Goal: Information Seeking & Learning: Learn about a topic

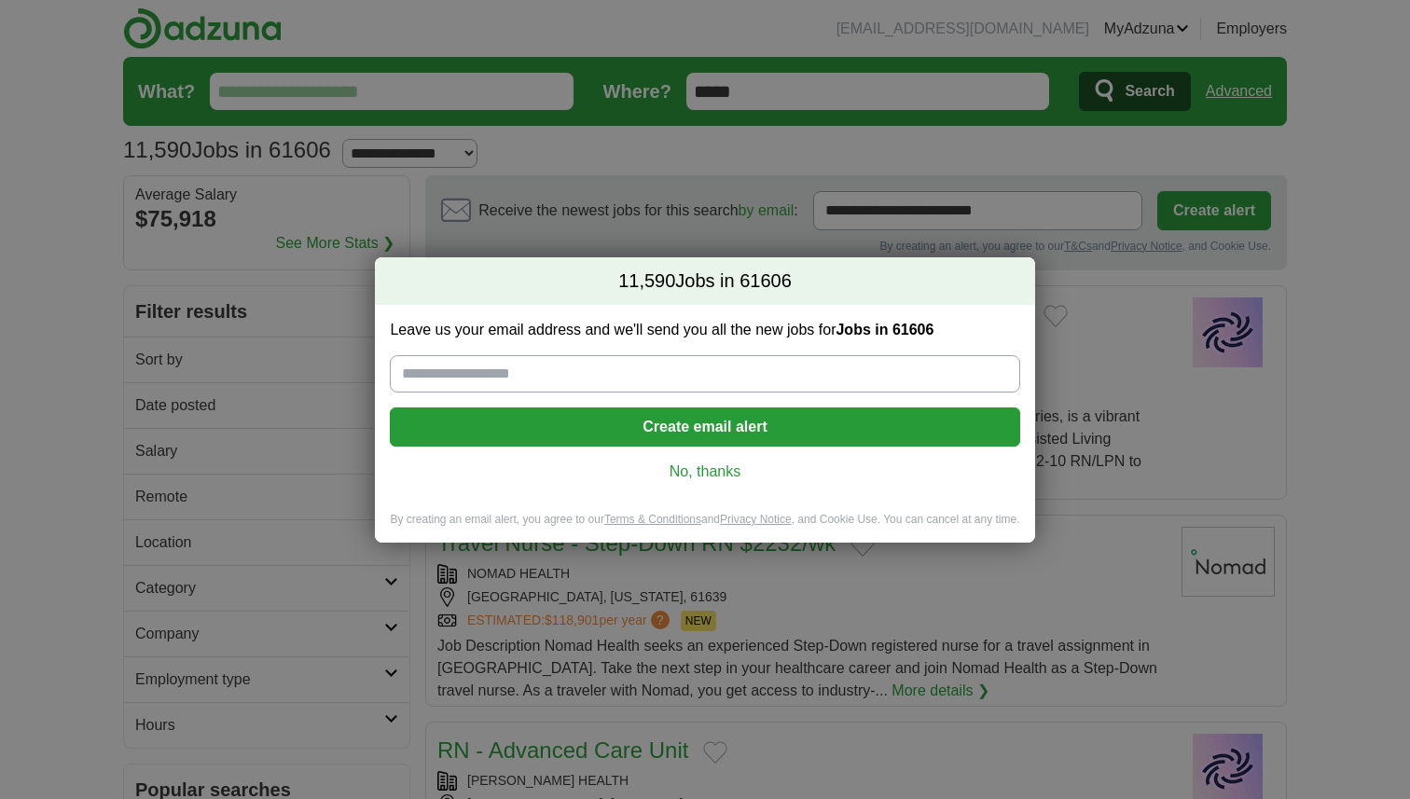
click at [707, 474] on link "No, thanks" at bounding box center [705, 472] width 600 height 21
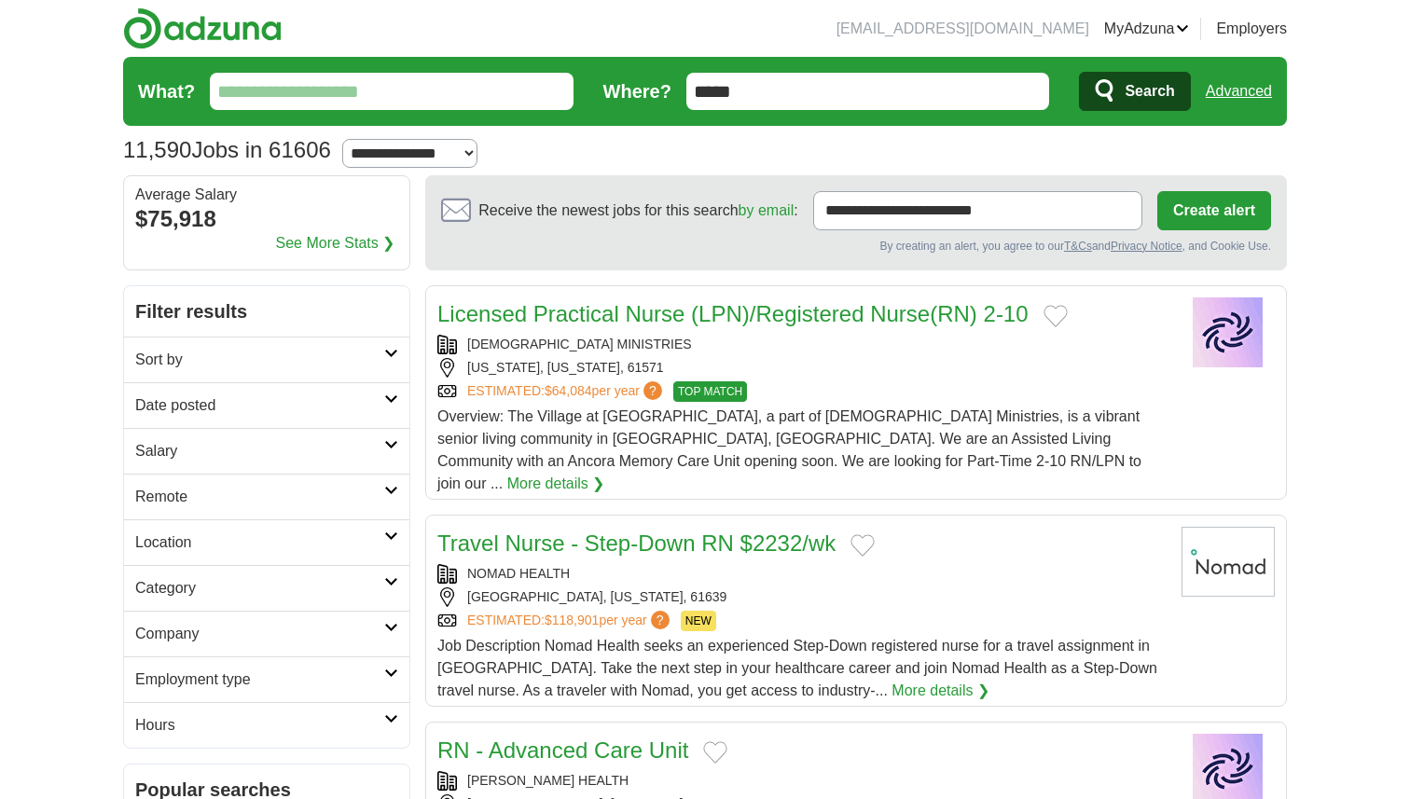
drag, startPoint x: 774, startPoint y: 92, endPoint x: 681, endPoint y: 91, distance: 93.3
click at [681, 92] on form "What? Where? ***** Search Advanced" at bounding box center [705, 91] width 1164 height 69
type input "*"
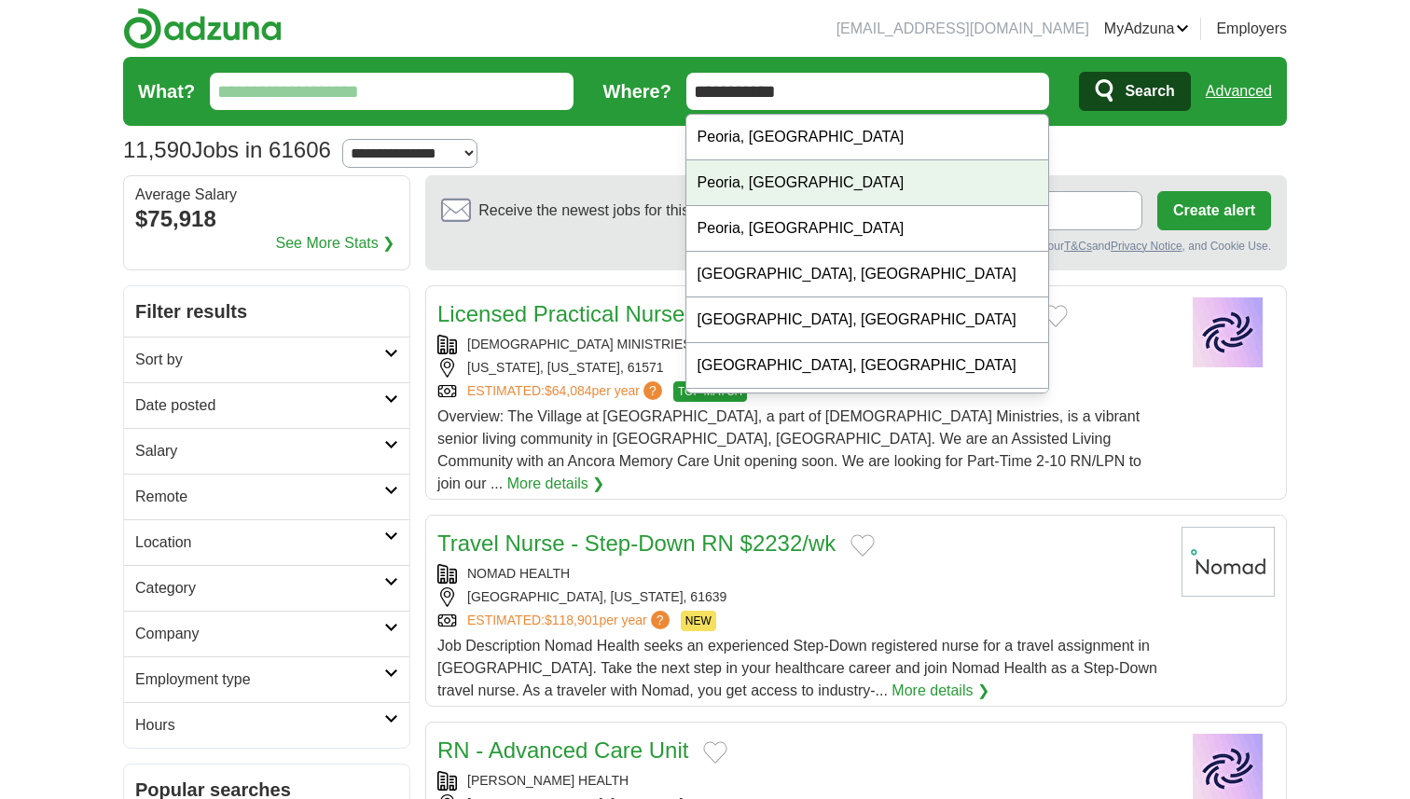
click at [725, 177] on div "Peoria, IL" at bounding box center [867, 183] width 362 height 46
type input "**********"
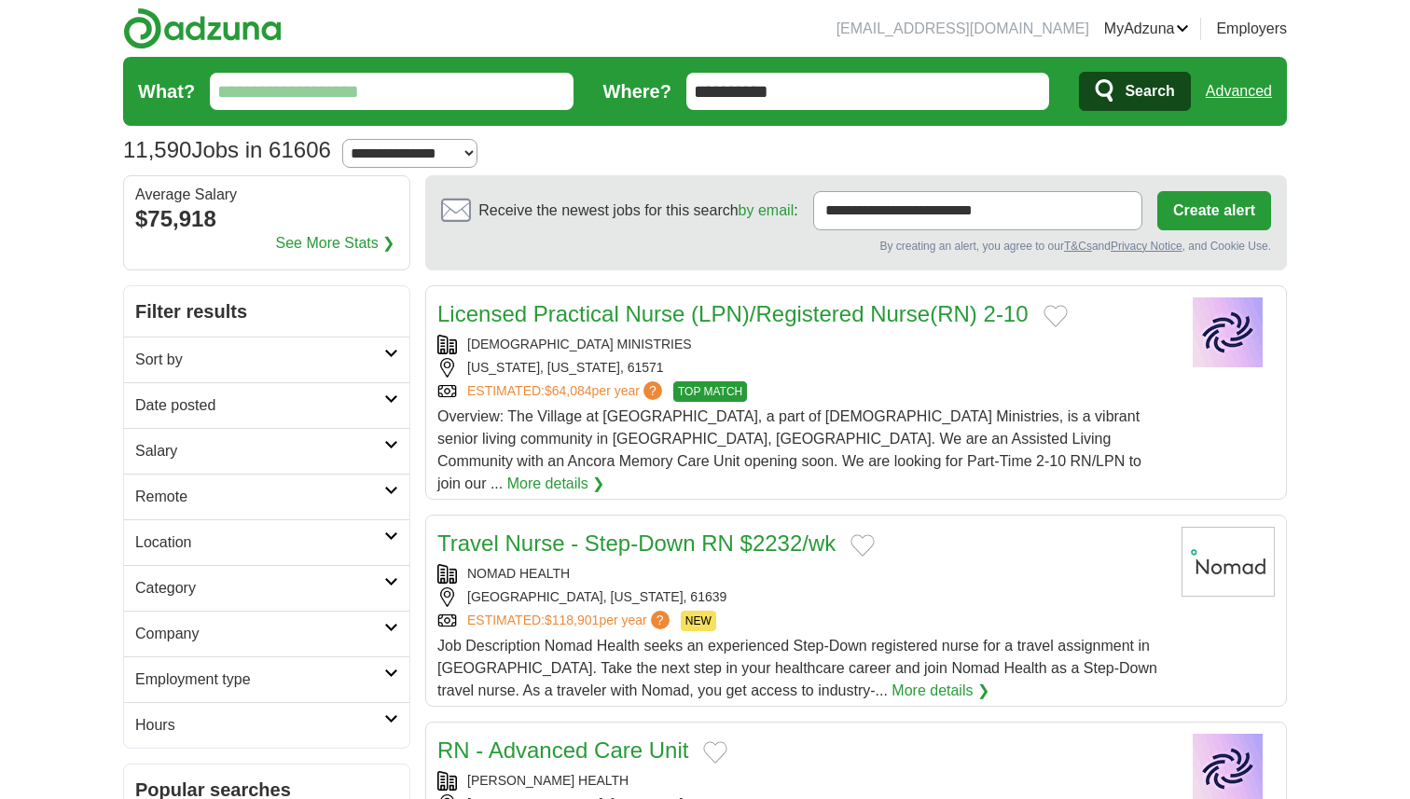
click at [1105, 95] on icon "submit" at bounding box center [1105, 90] width 18 height 22
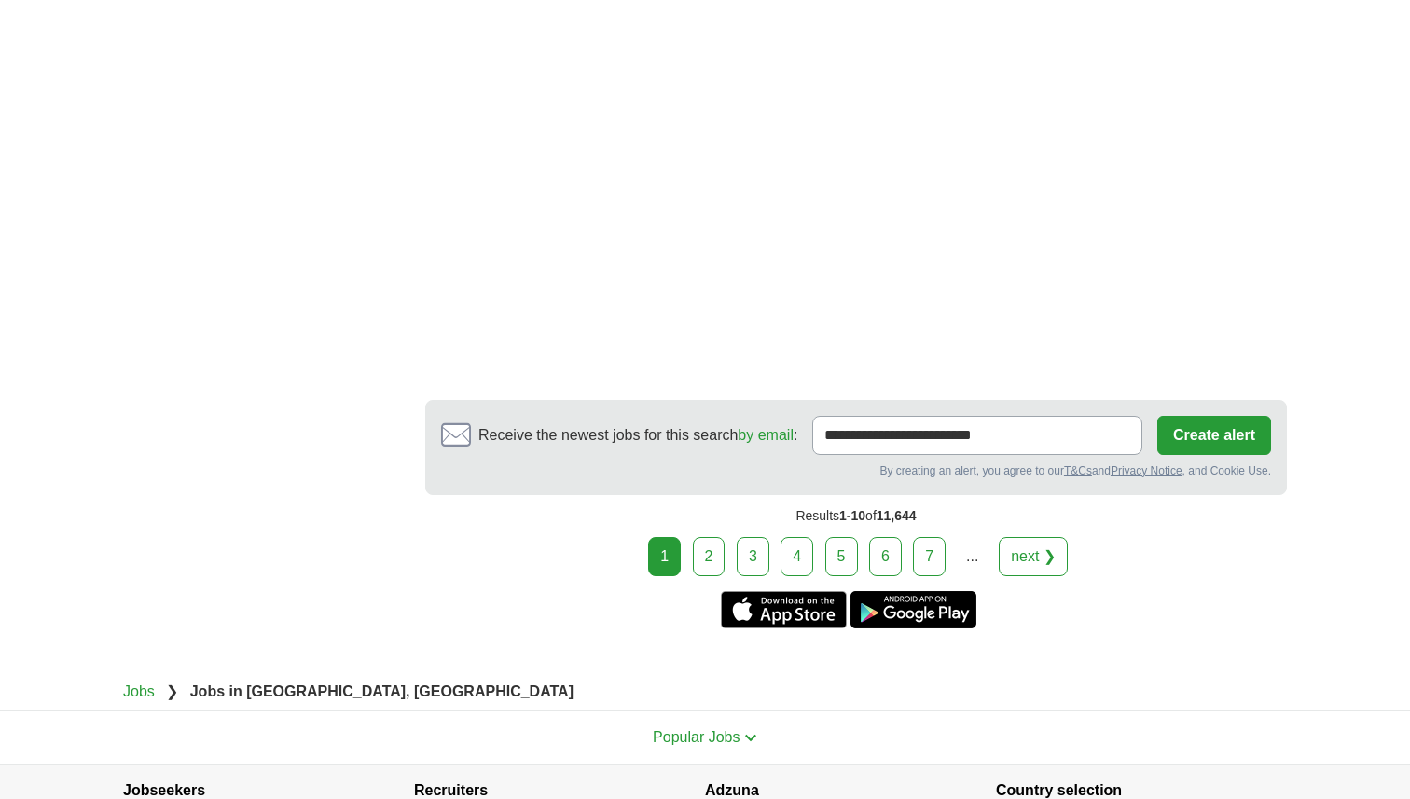
scroll to position [3337, 0]
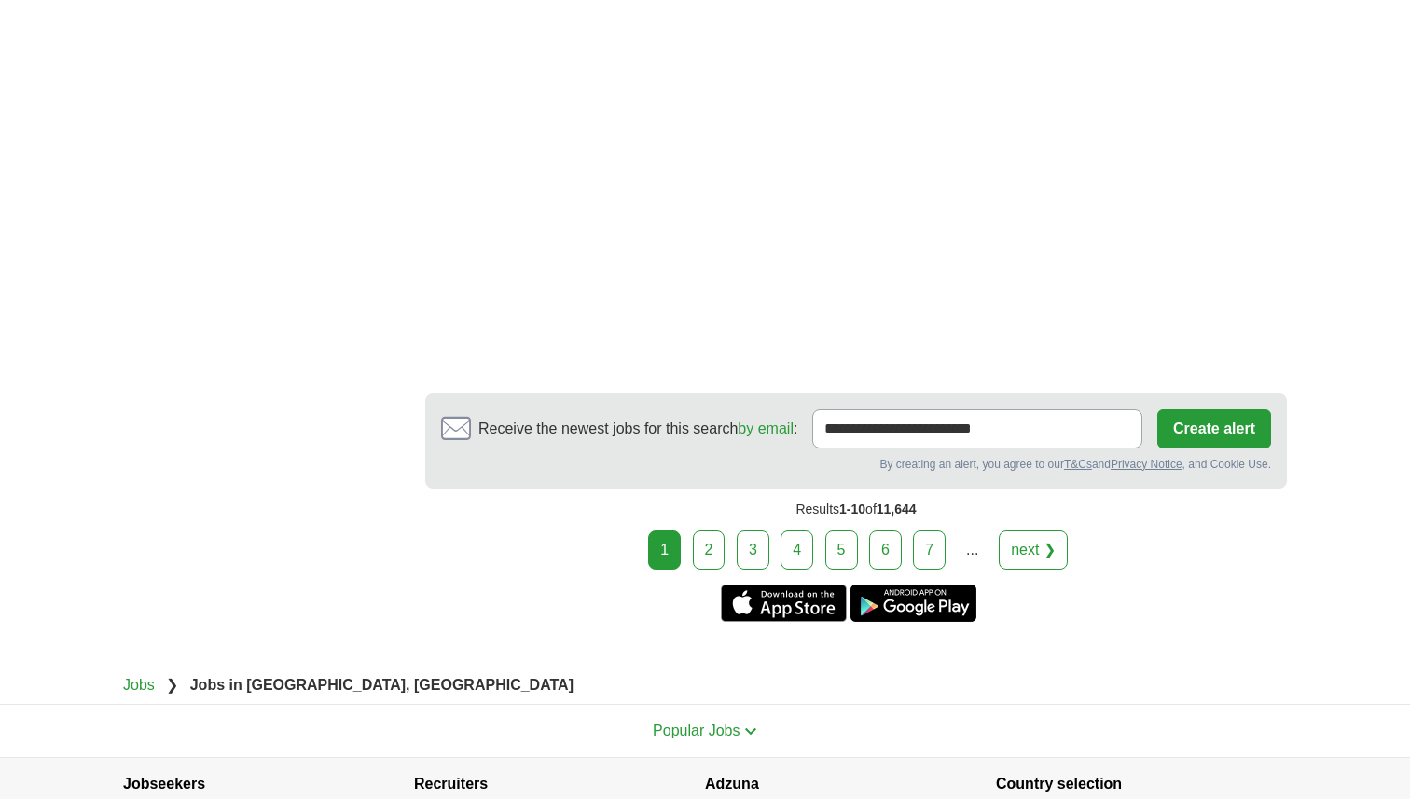
click at [711, 546] on link "2" at bounding box center [709, 550] width 33 height 39
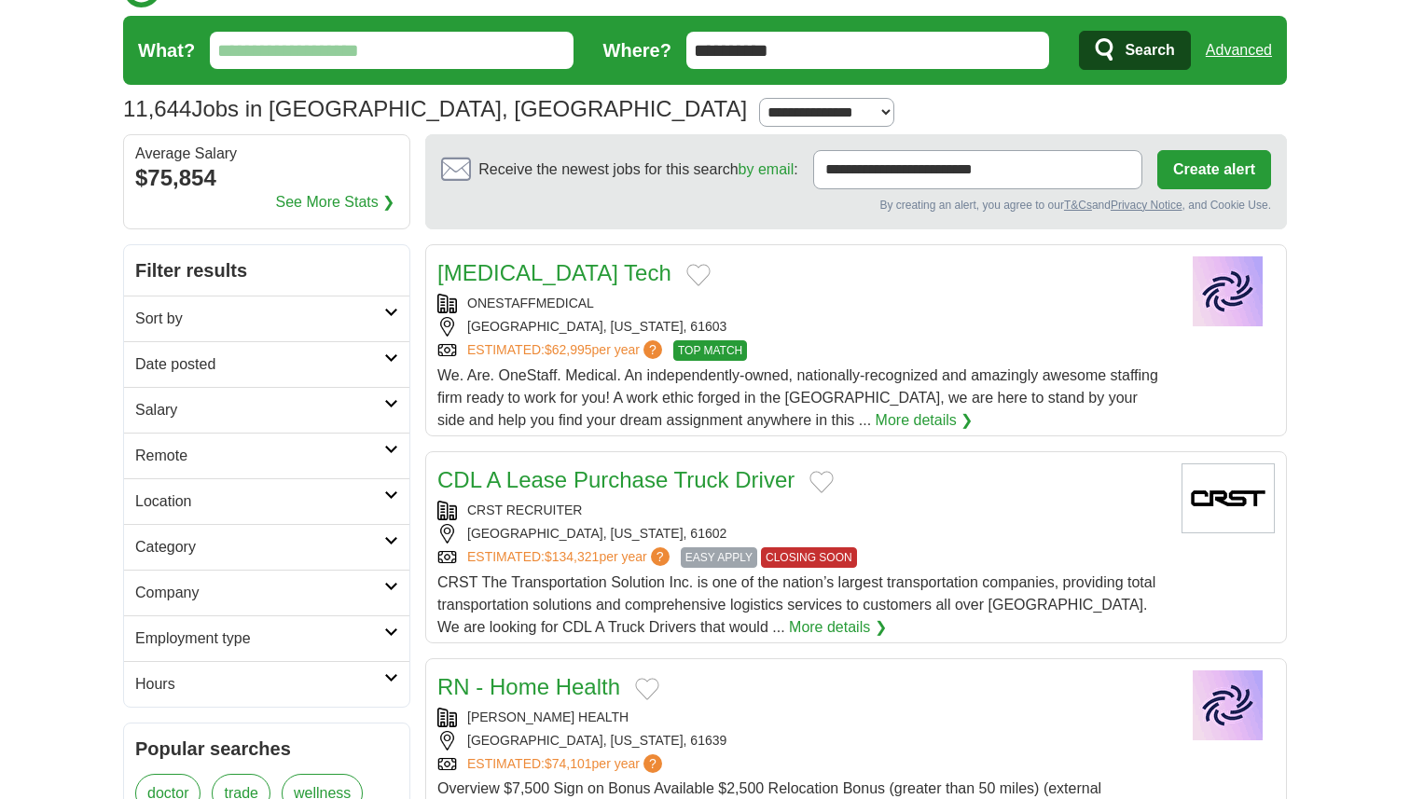
scroll to position [42, 0]
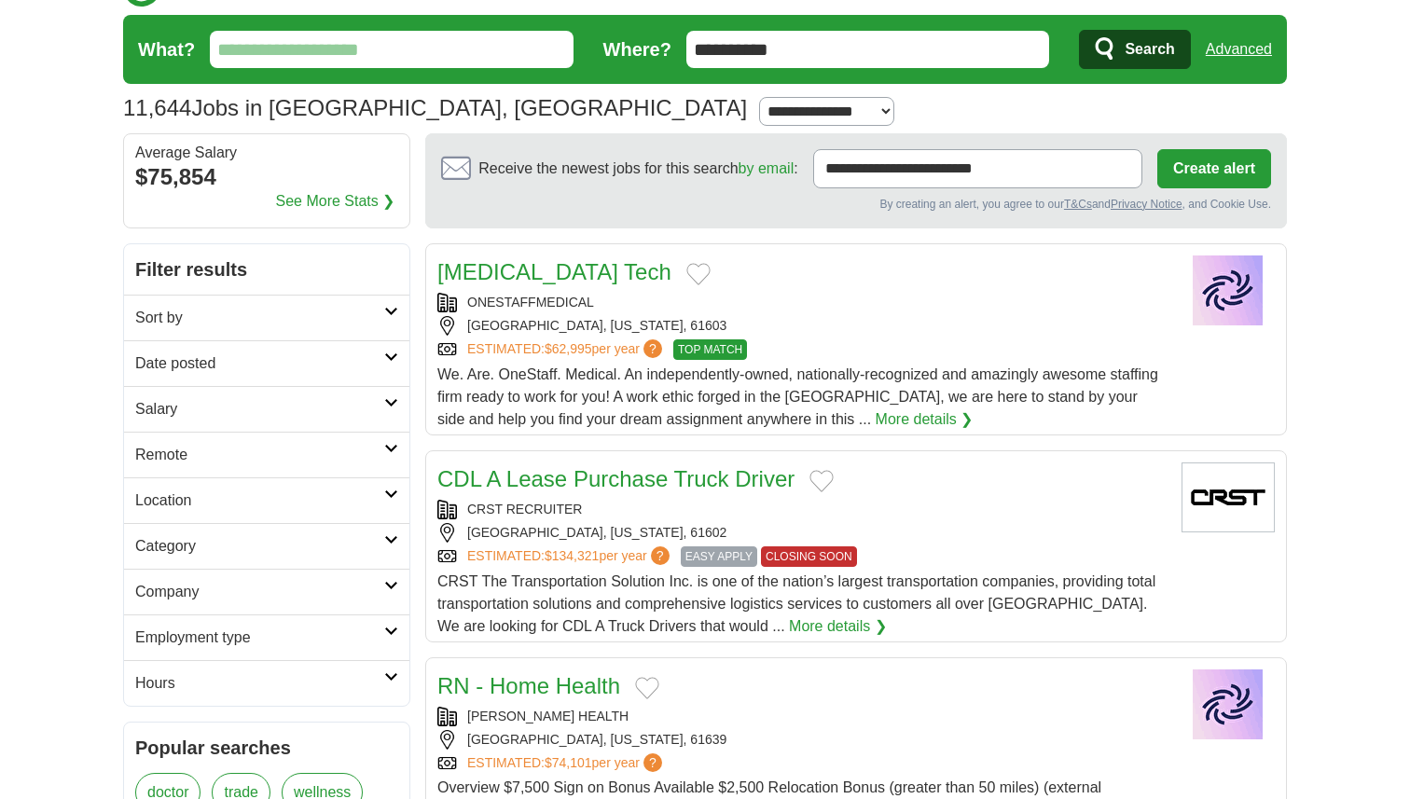
click at [381, 312] on h2 "Sort by" at bounding box center [259, 318] width 249 height 22
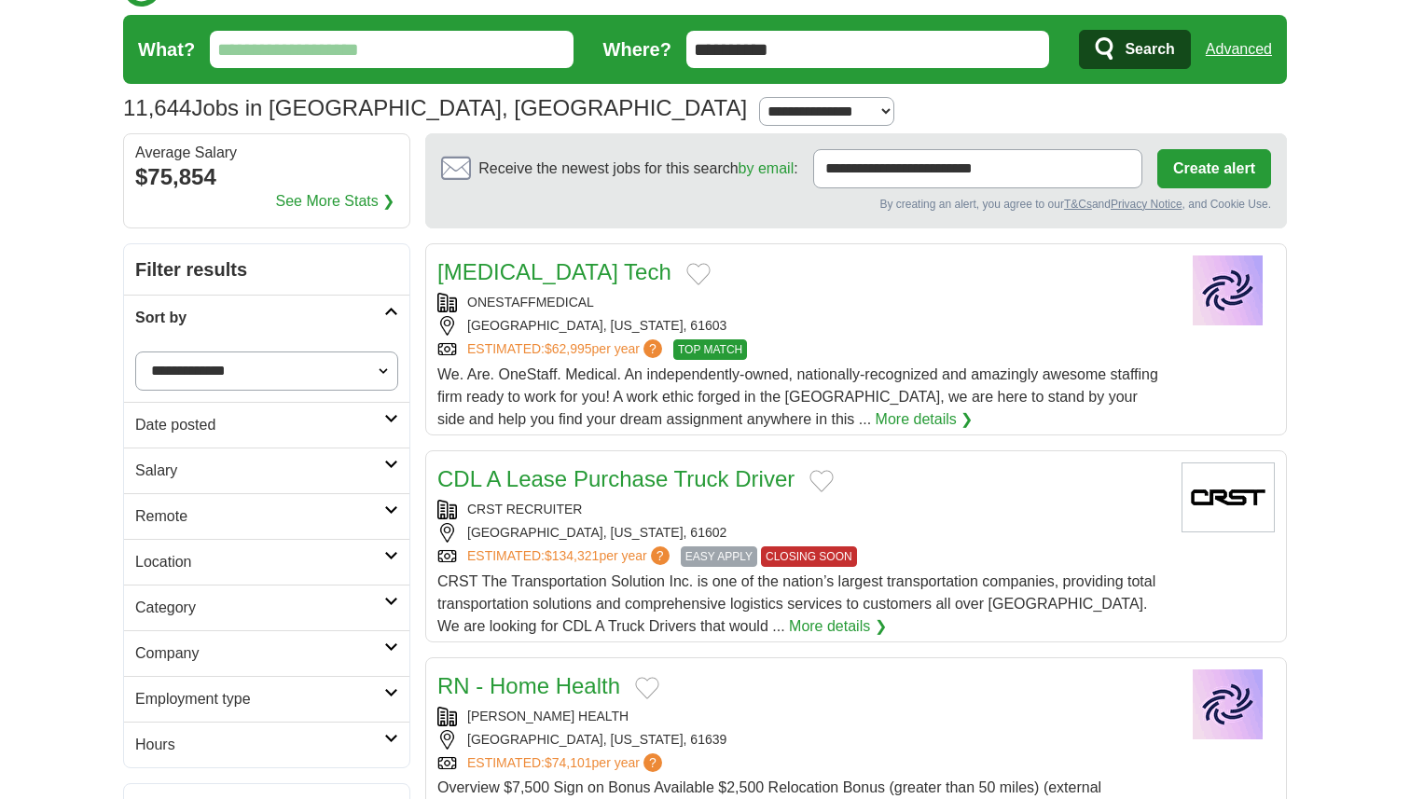
click at [381, 312] on h2 "Sort by" at bounding box center [259, 318] width 249 height 22
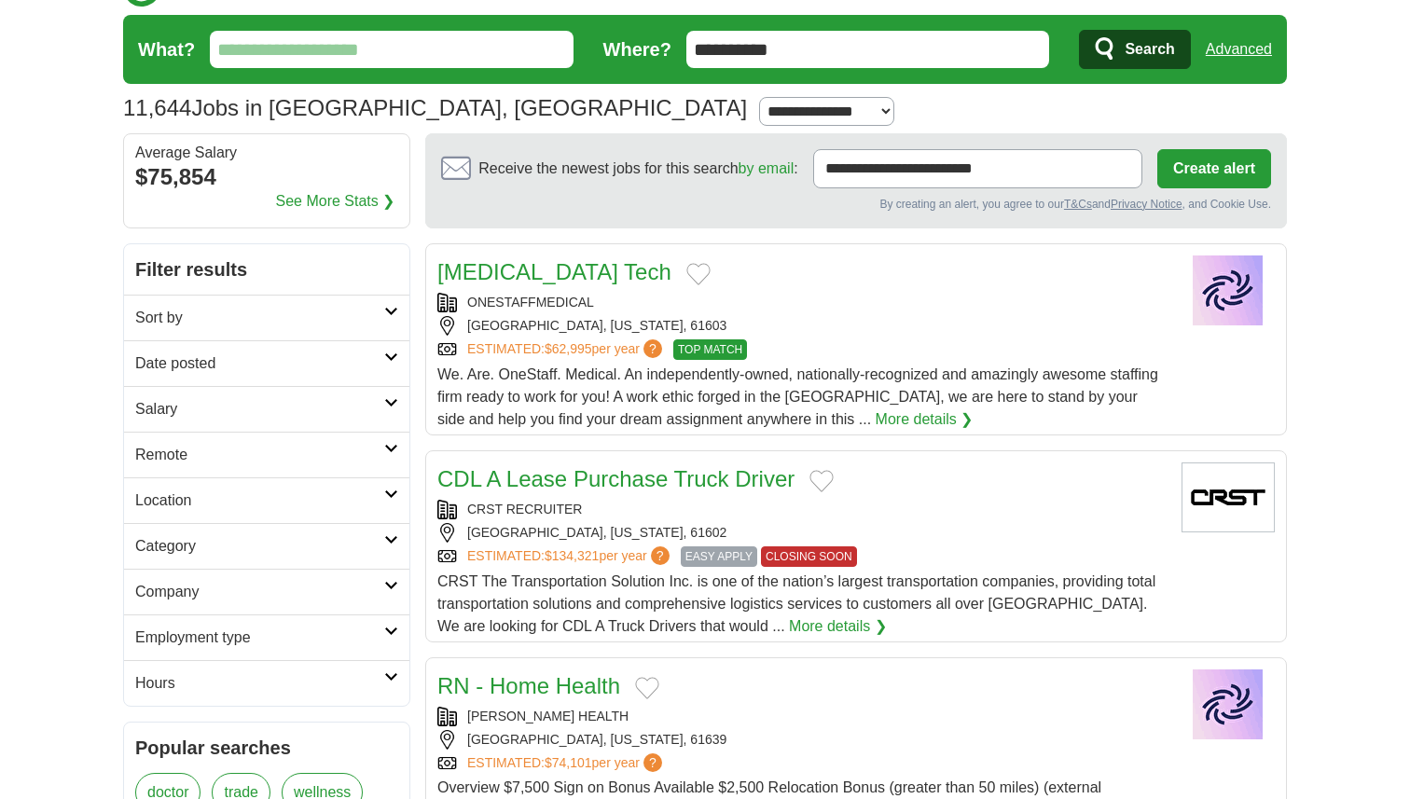
click at [378, 356] on h2 "Date posted" at bounding box center [259, 364] width 249 height 22
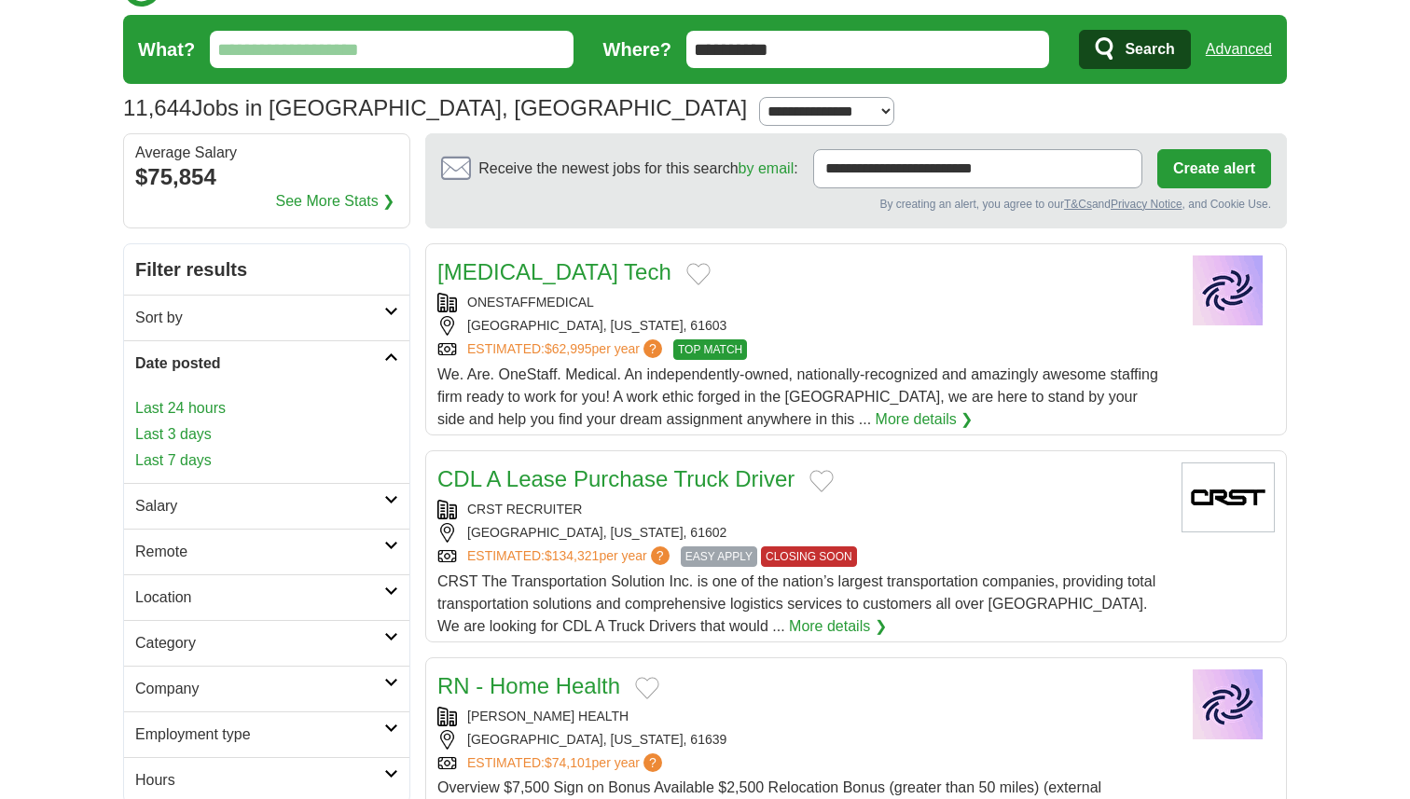
click at [187, 455] on link "Last 7 days" at bounding box center [266, 461] width 263 height 22
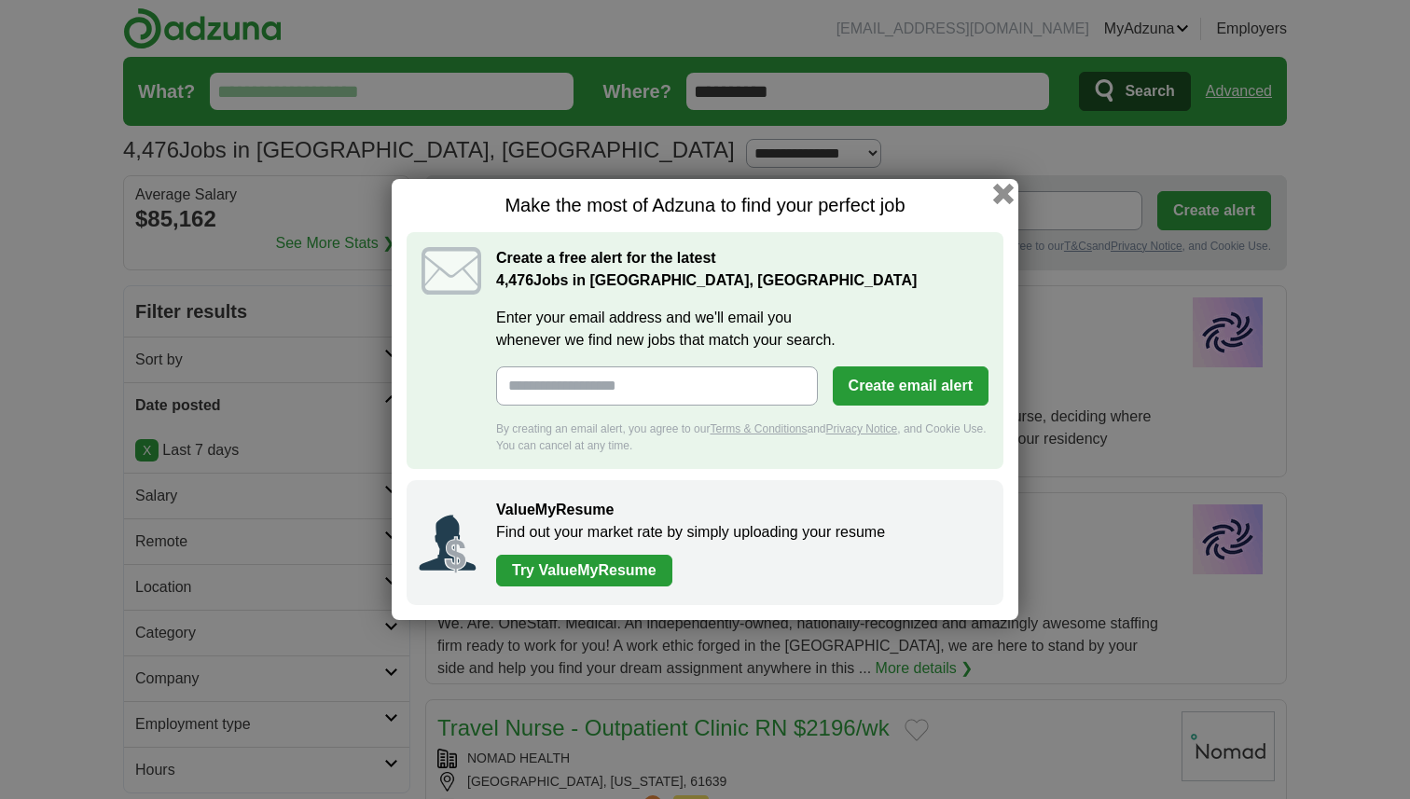
click at [997, 195] on button "button" at bounding box center [1003, 194] width 21 height 21
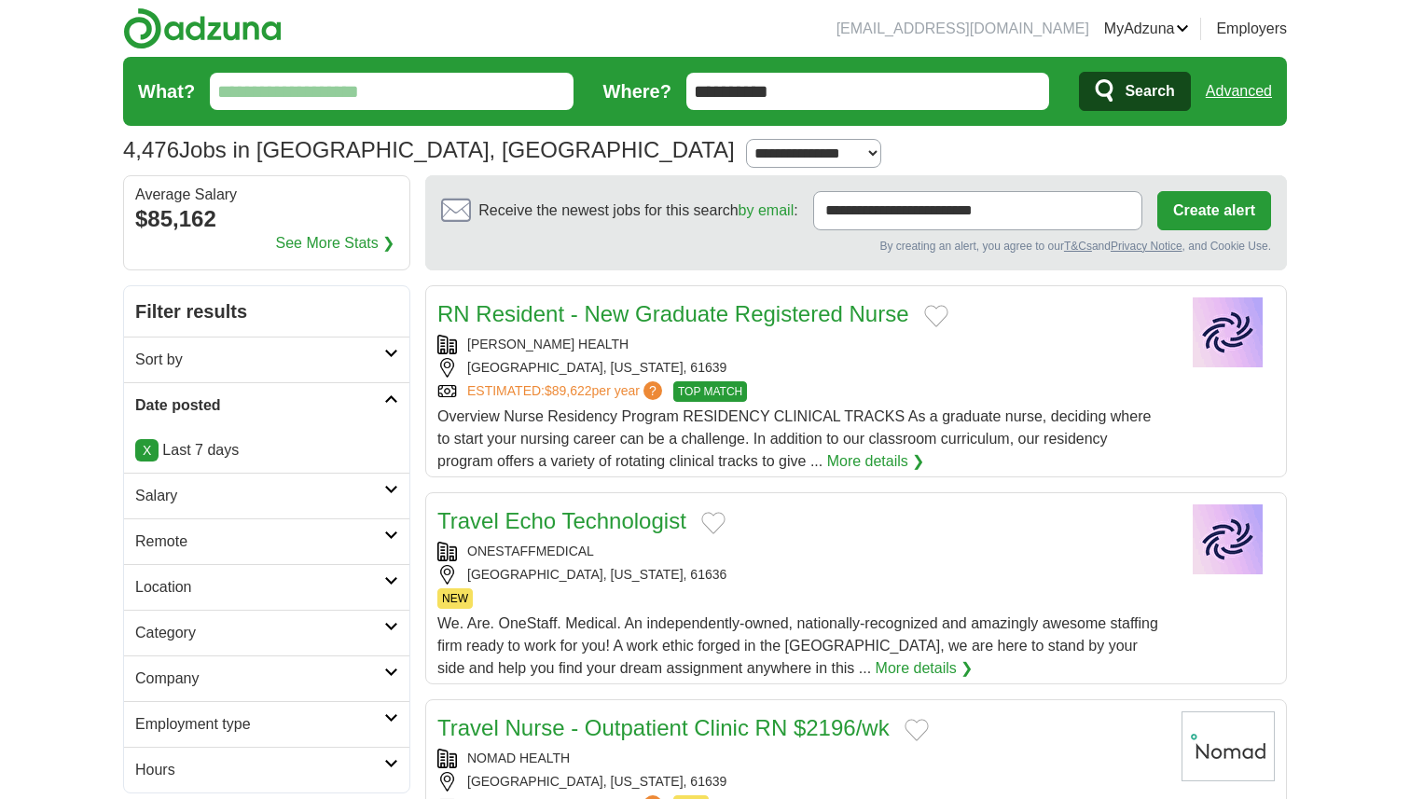
click at [368, 487] on h2 "Salary" at bounding box center [259, 496] width 249 height 22
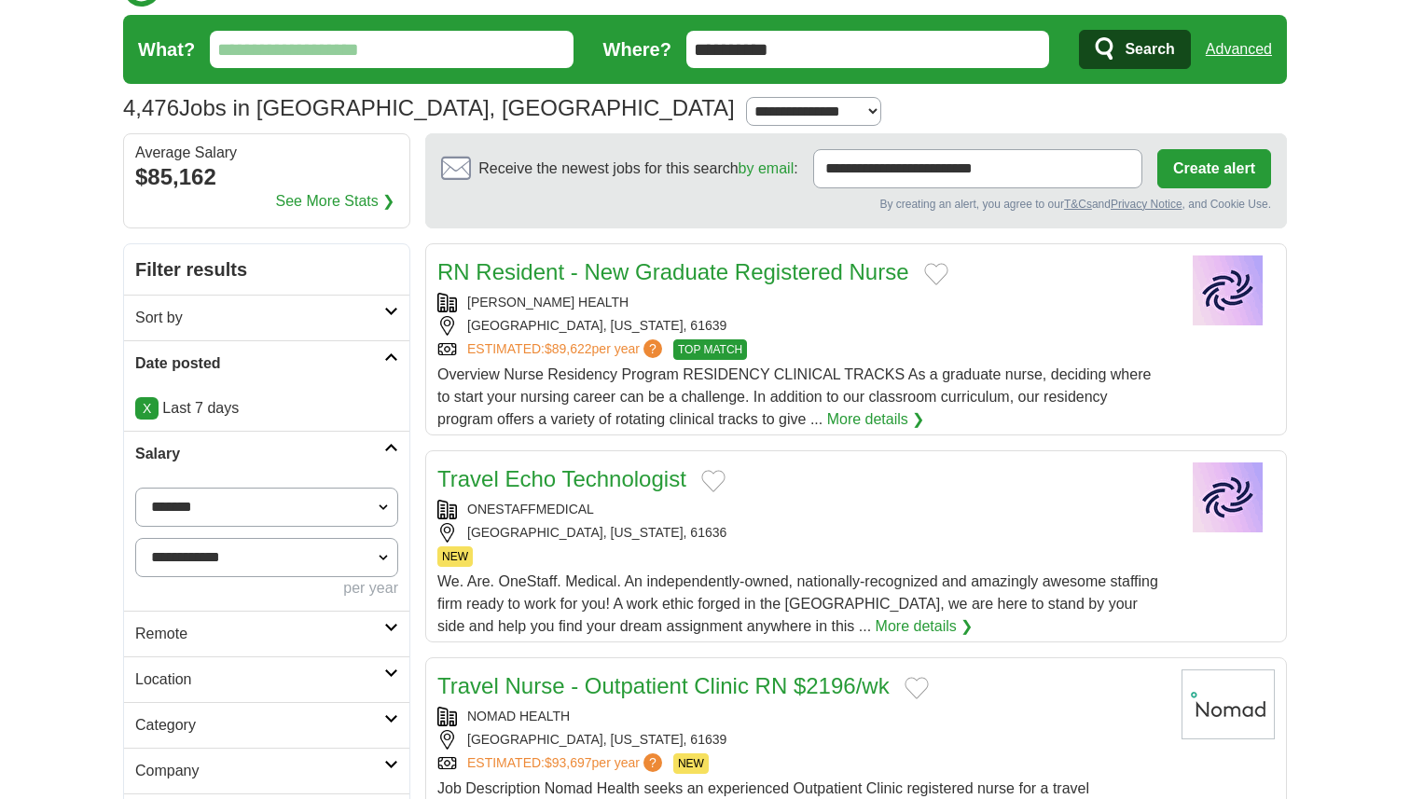
scroll to position [47, 0]
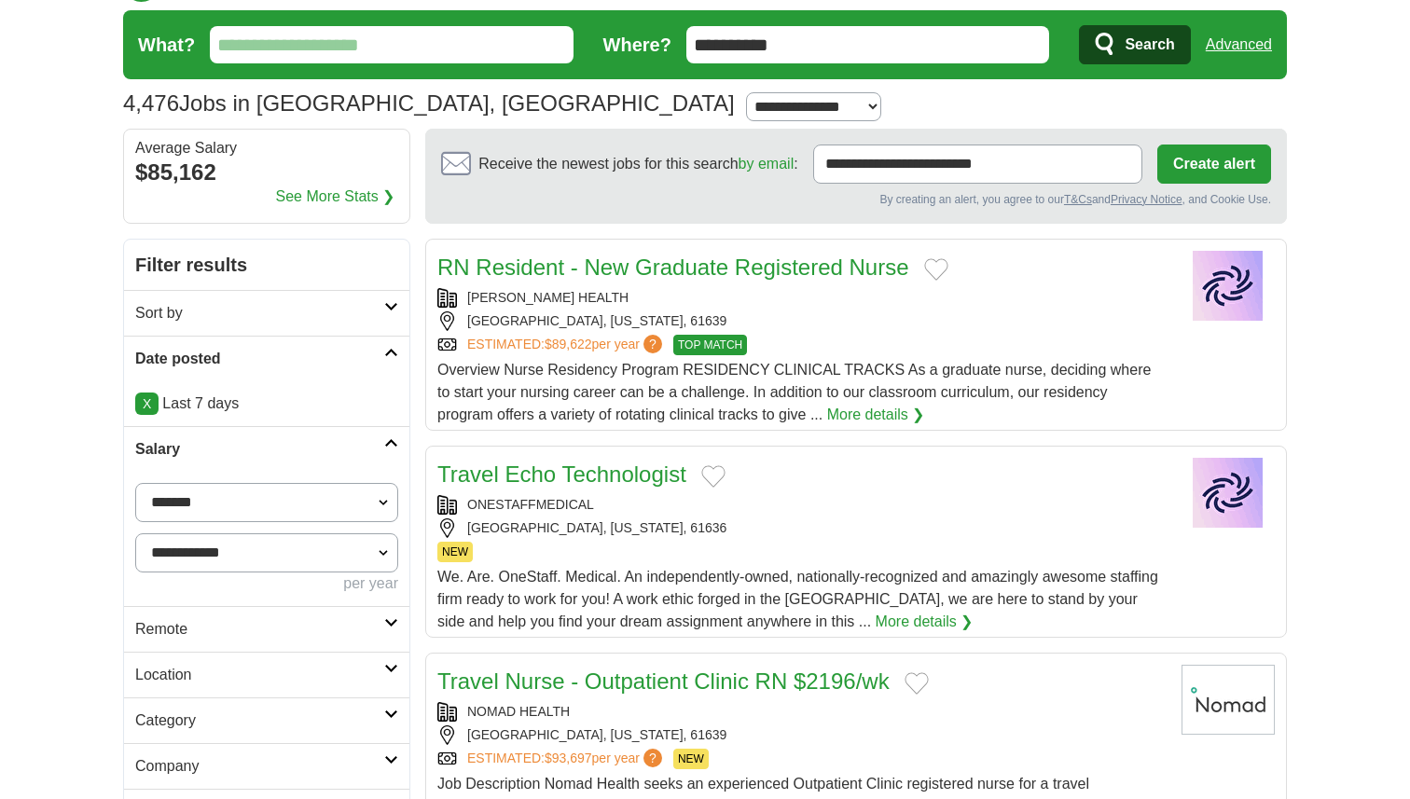
click at [253, 505] on select "**********" at bounding box center [266, 502] width 263 height 39
select select "*****"
click at [135, 483] on select "**********" at bounding box center [266, 502] width 263 height 39
click at [261, 560] on select "**********" at bounding box center [266, 552] width 263 height 39
click at [135, 533] on select "**********" at bounding box center [266, 552] width 263 height 39
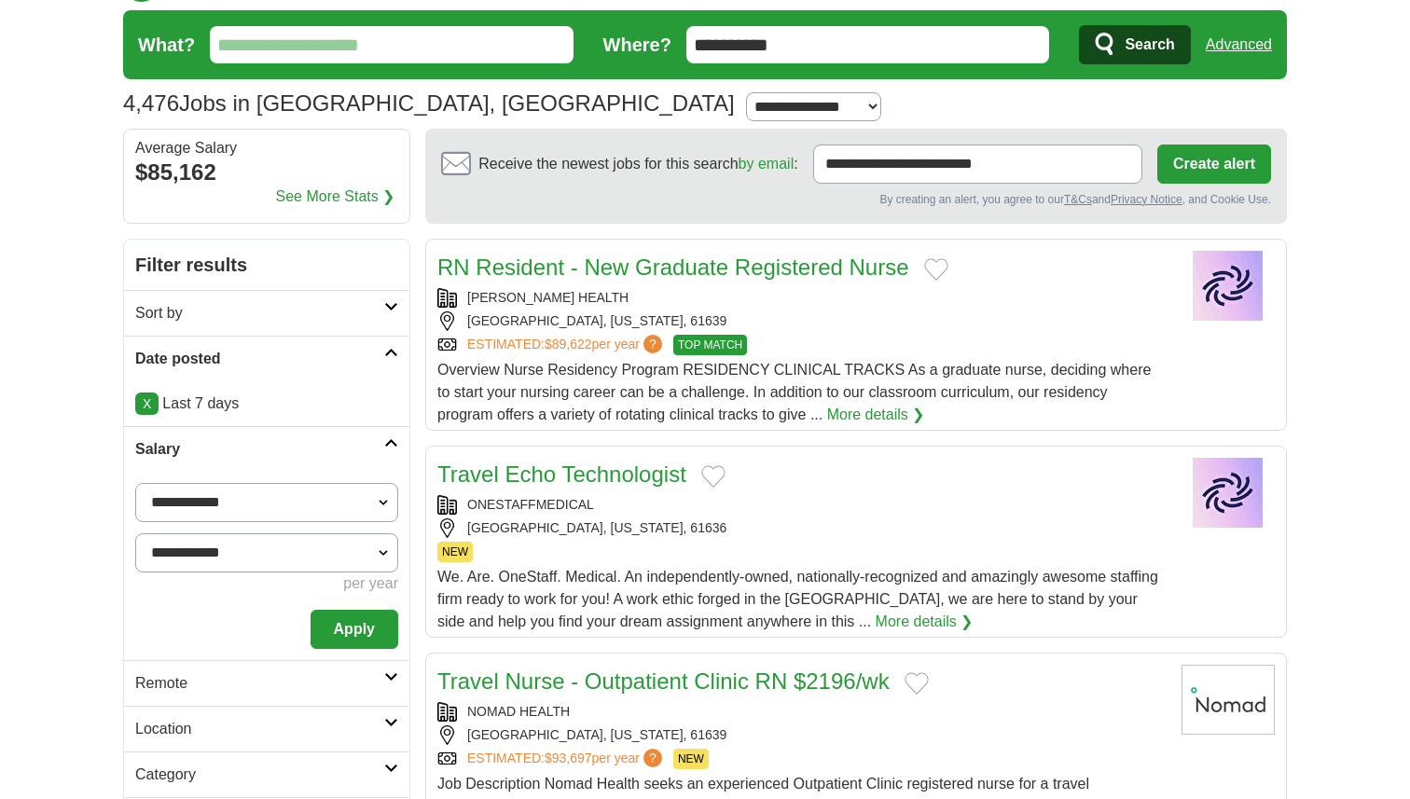
click at [282, 458] on h2 "Salary" at bounding box center [259, 449] width 249 height 22
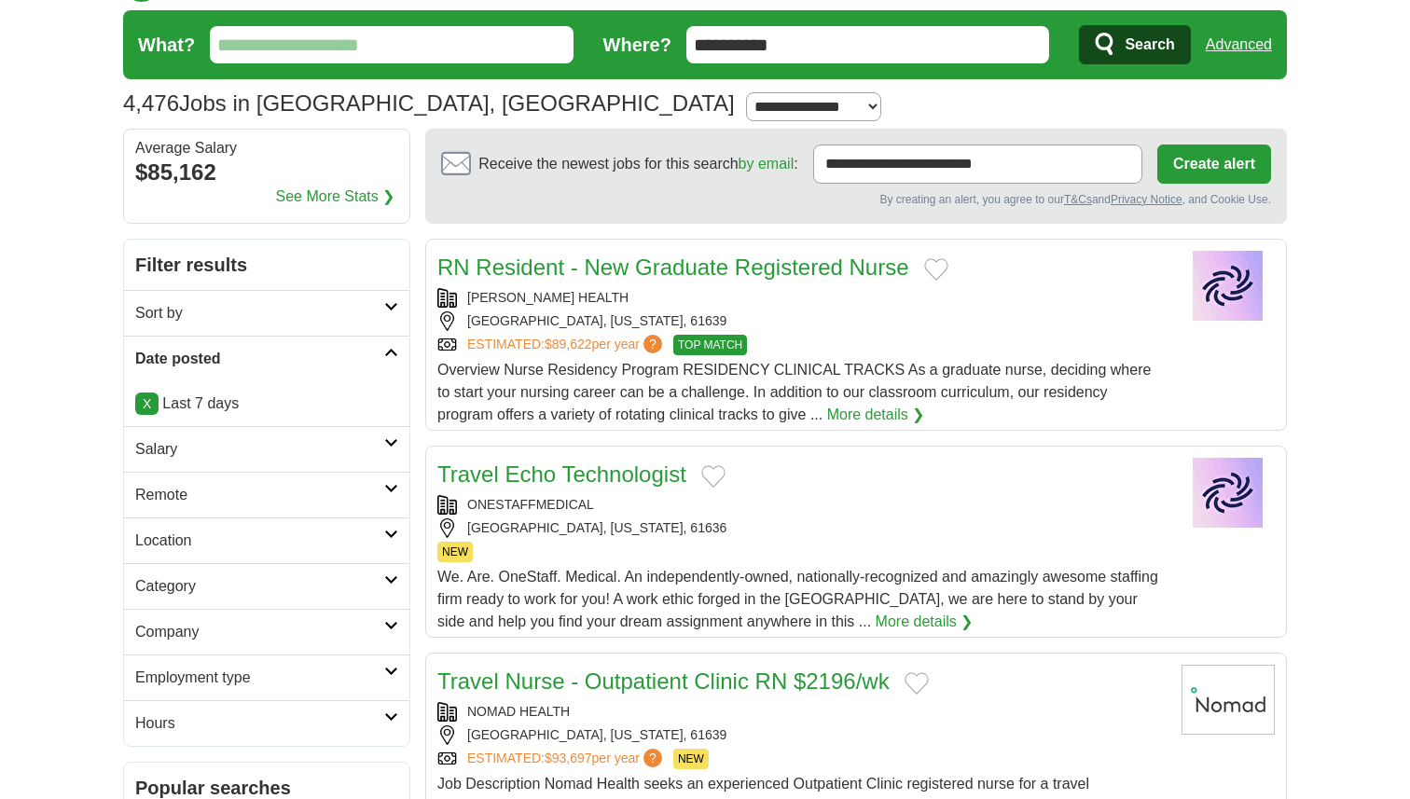
click at [281, 481] on link "Remote" at bounding box center [266, 495] width 285 height 46
click at [284, 459] on h2 "Salary" at bounding box center [259, 449] width 249 height 22
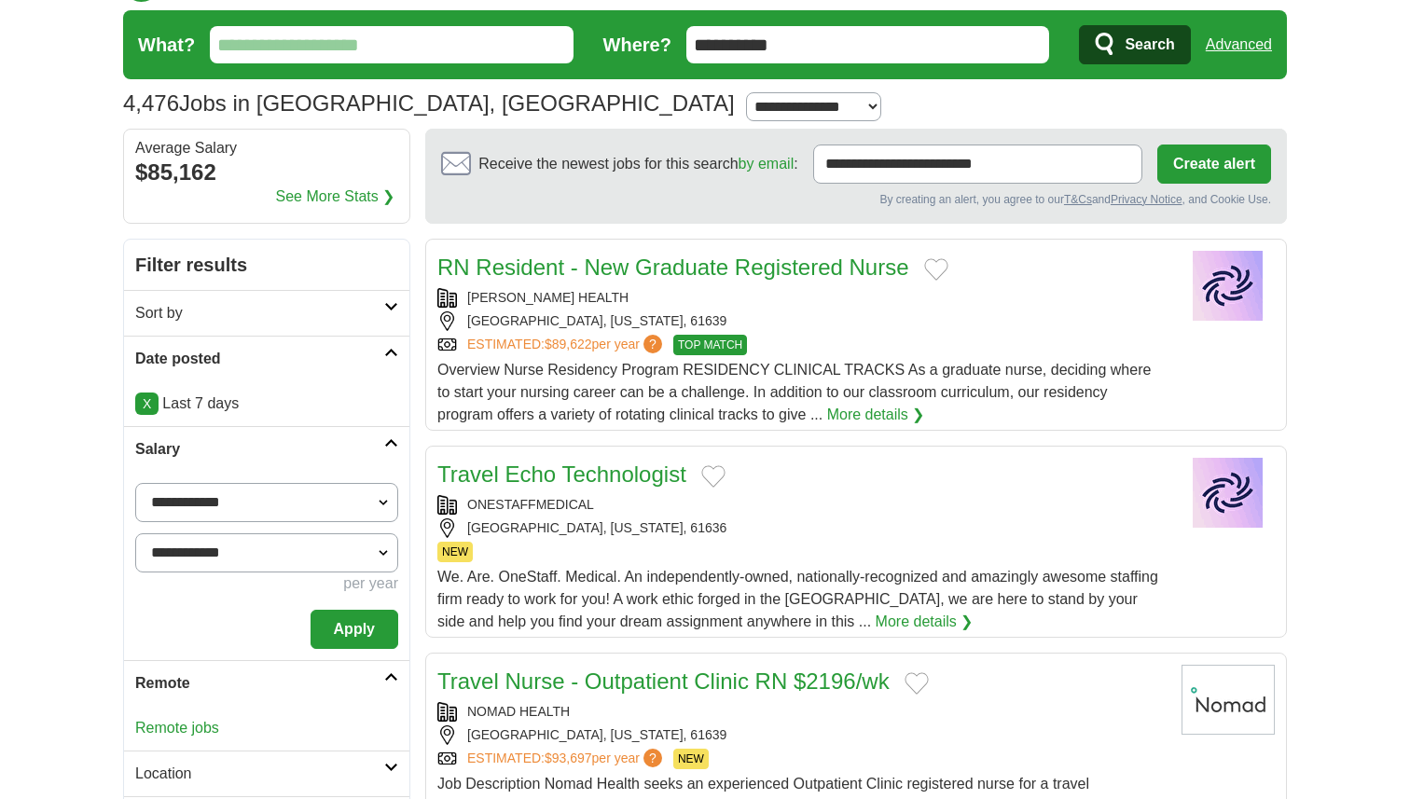
click at [262, 492] on select "**********" at bounding box center [266, 502] width 263 height 39
click at [204, 682] on h2 "Remote" at bounding box center [259, 683] width 249 height 22
click at [199, 679] on h2 "Remote" at bounding box center [259, 683] width 249 height 22
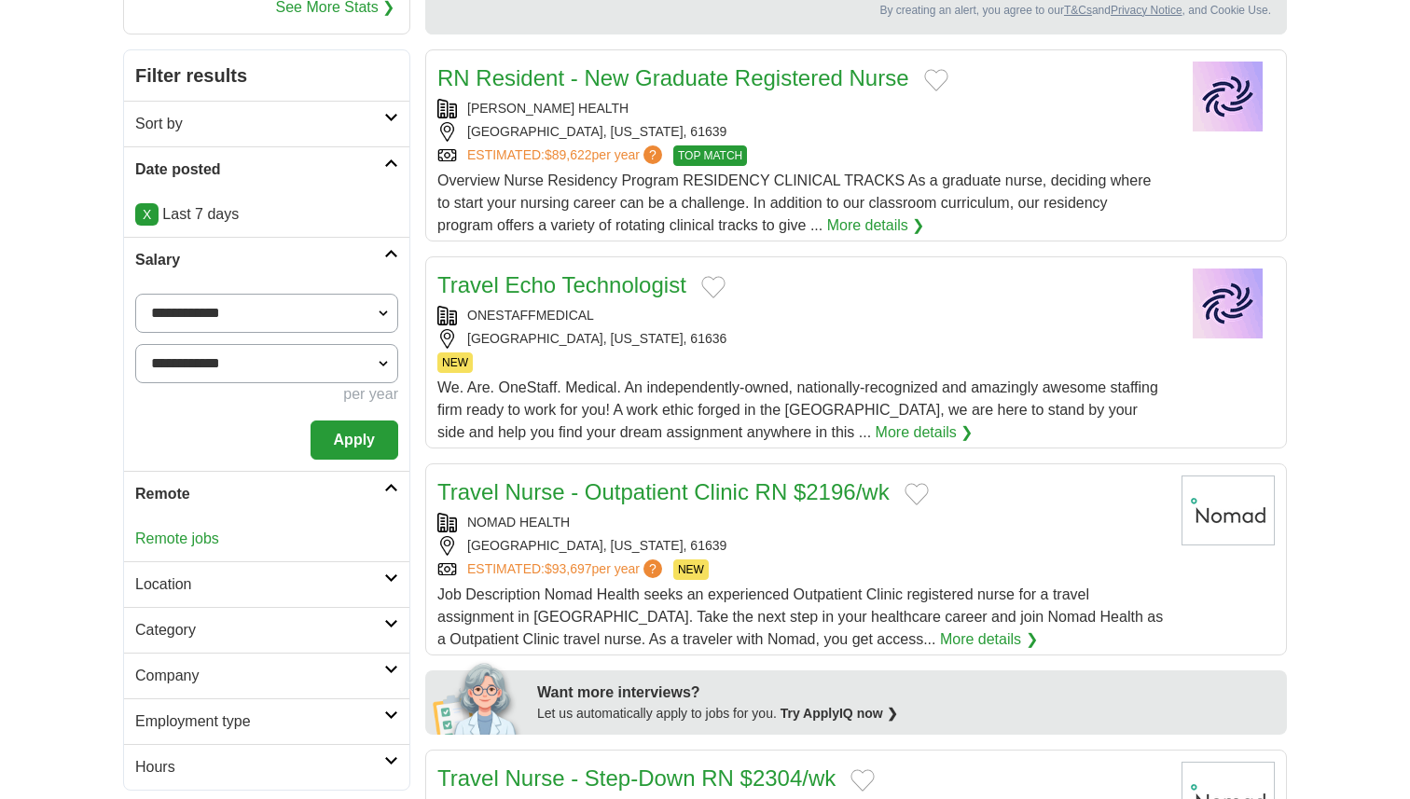
scroll to position [256, 0]
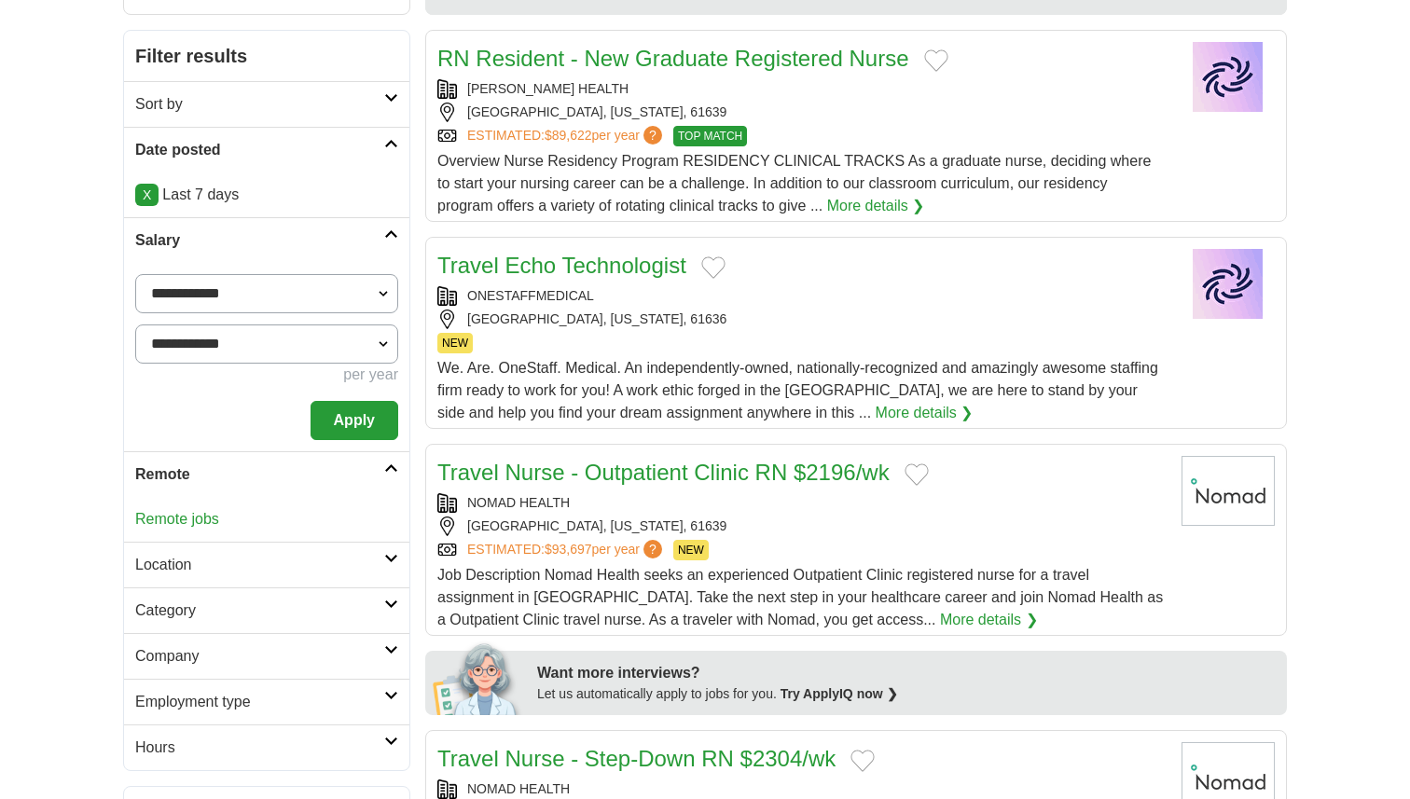
click at [199, 570] on h2 "Location" at bounding box center [259, 565] width 249 height 22
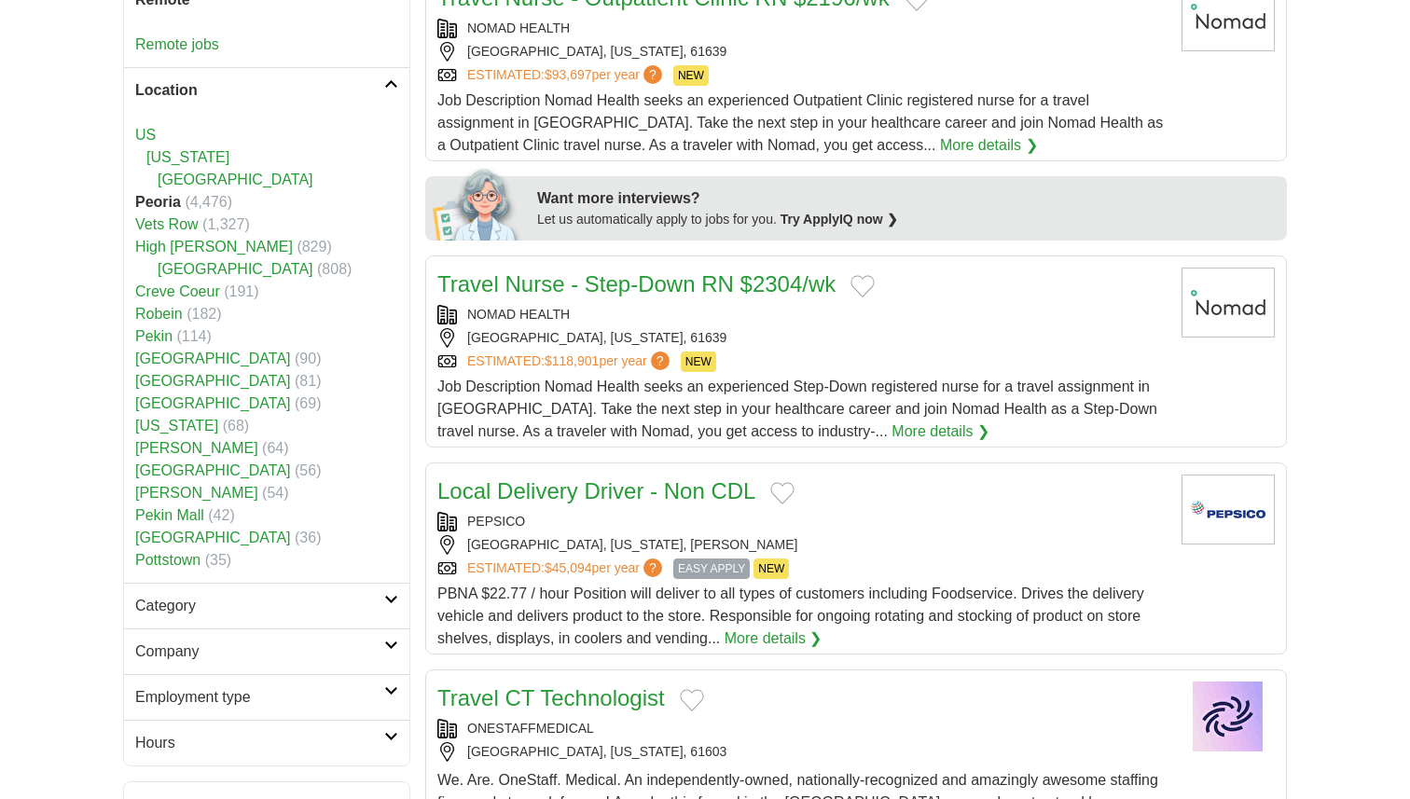
scroll to position [731, 0]
click at [190, 597] on h2 "Category" at bounding box center [259, 605] width 249 height 22
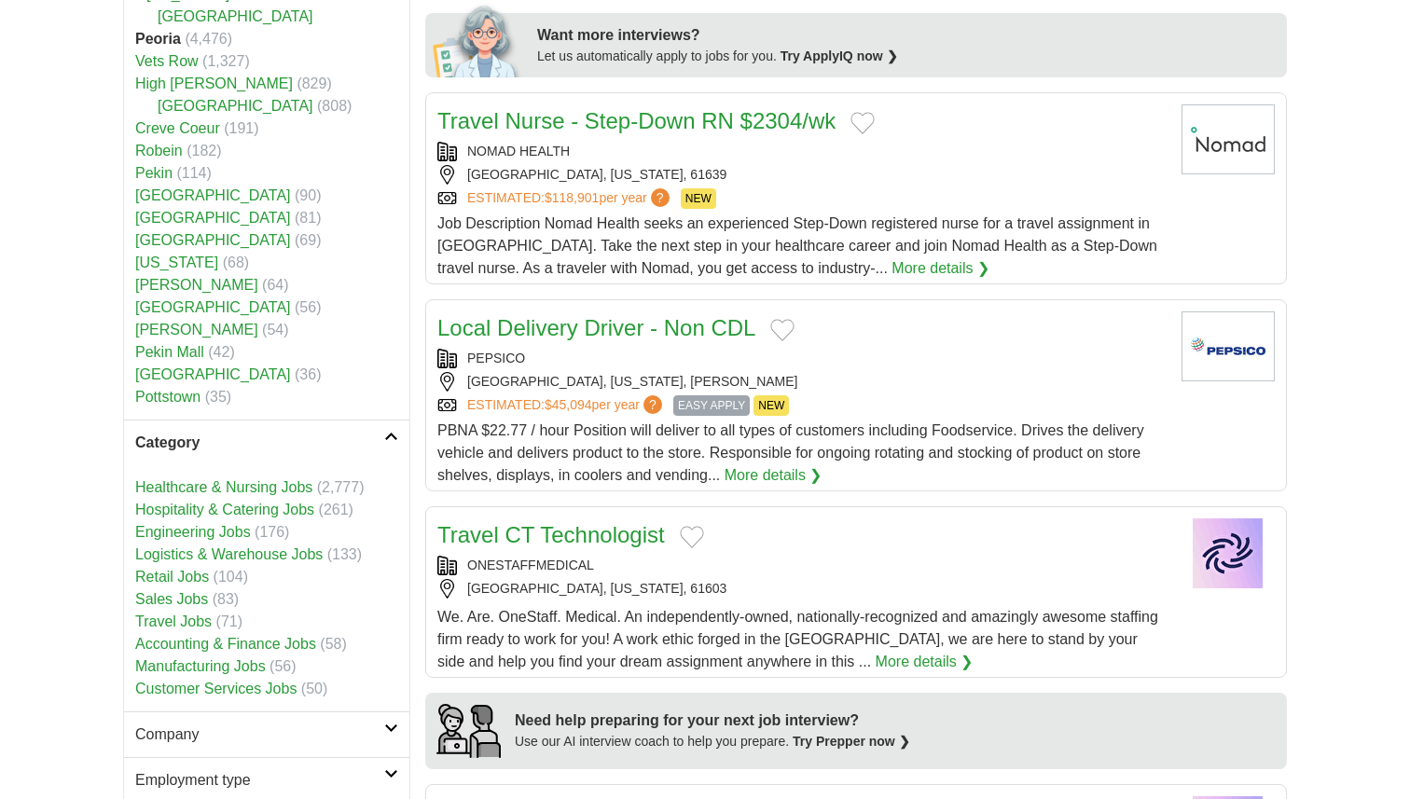
scroll to position [917, 0]
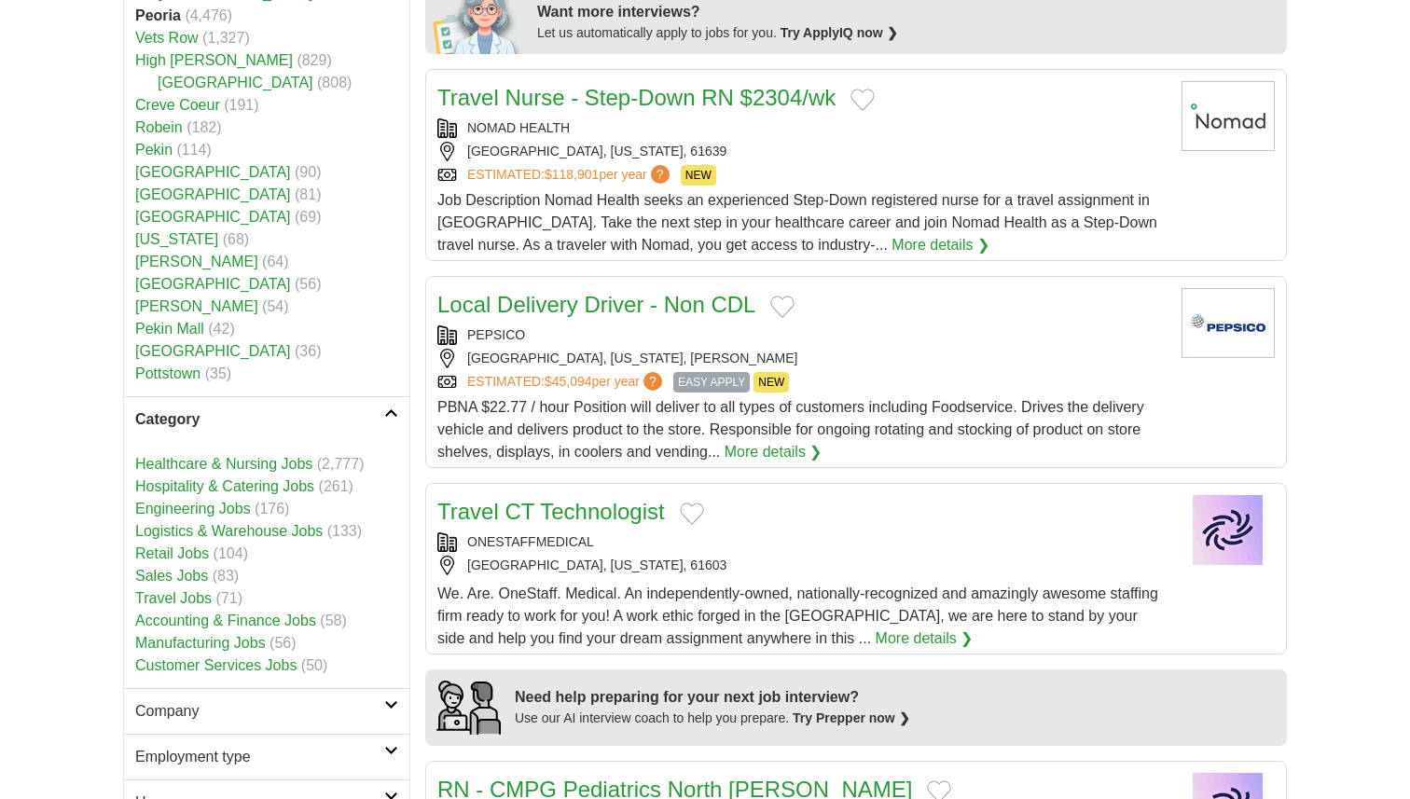
click at [230, 719] on h2 "Company" at bounding box center [259, 711] width 249 height 22
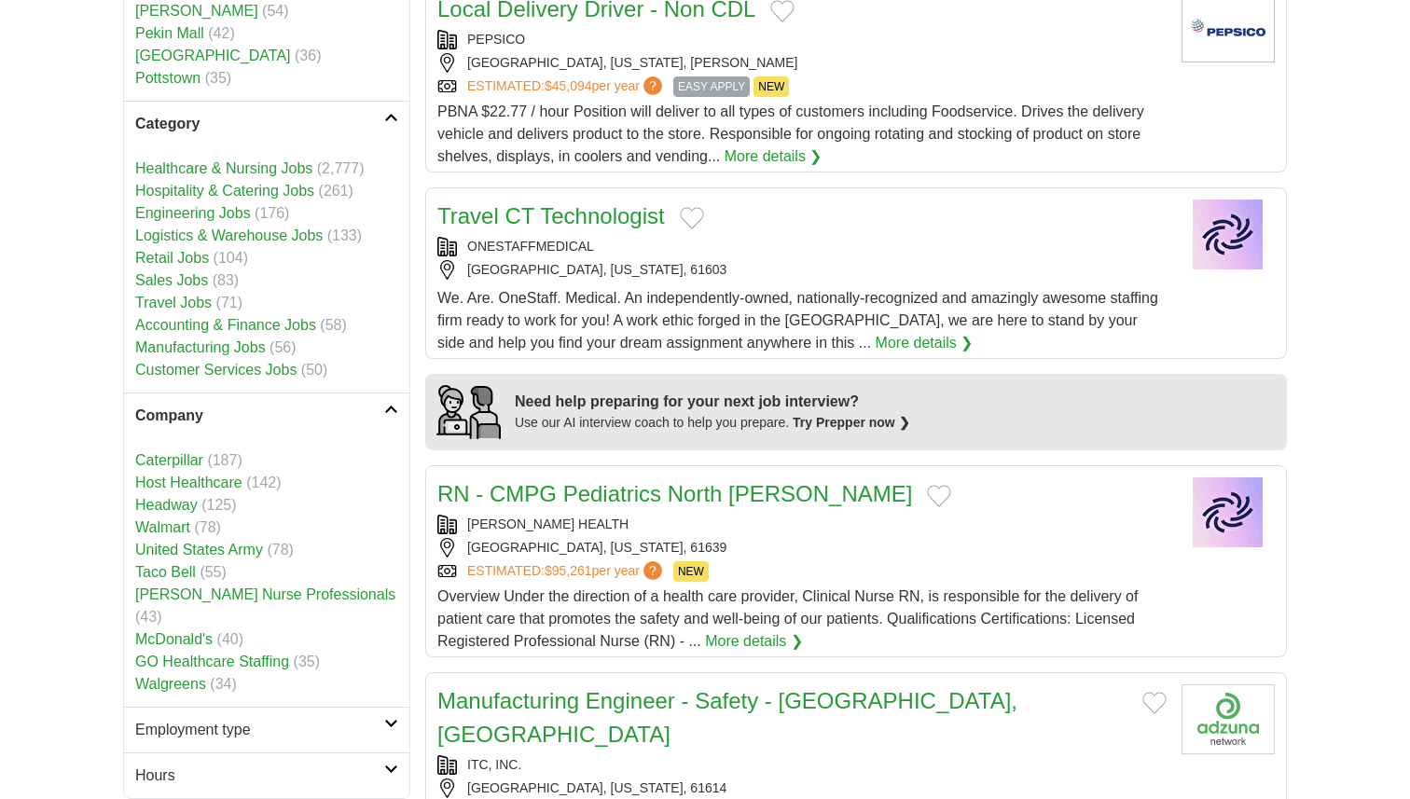
scroll to position [1230, 0]
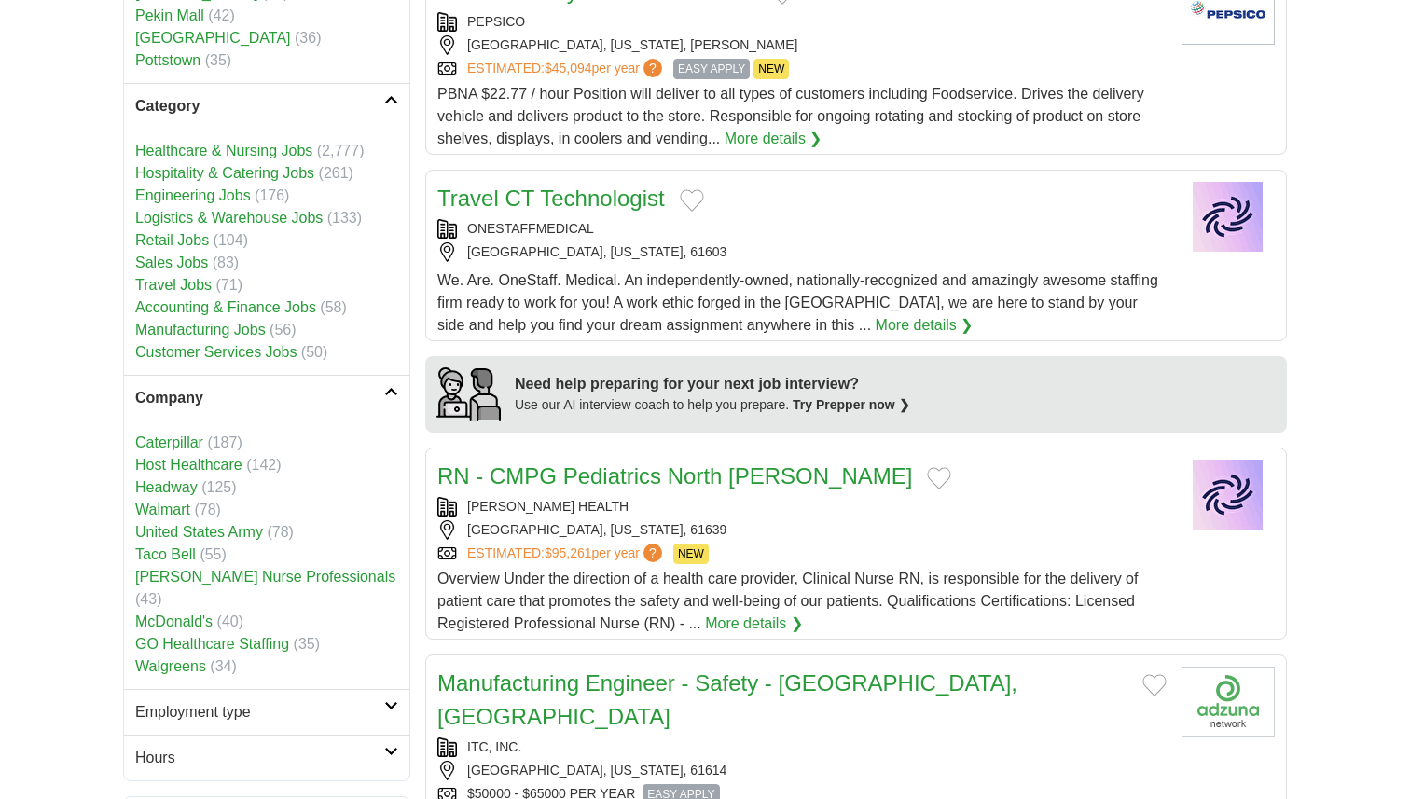
click at [232, 709] on link "Employment type" at bounding box center [266, 712] width 285 height 46
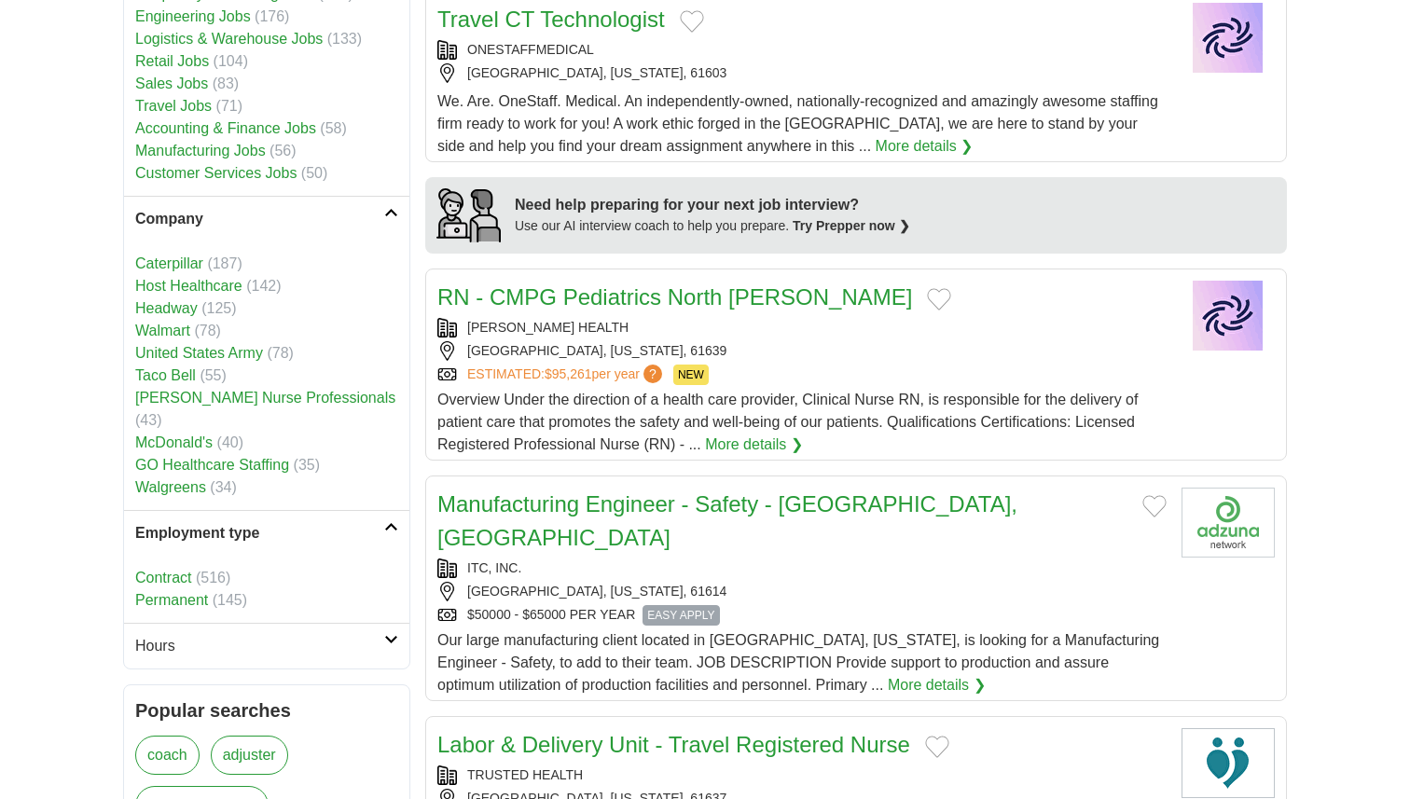
scroll to position [1419, 0]
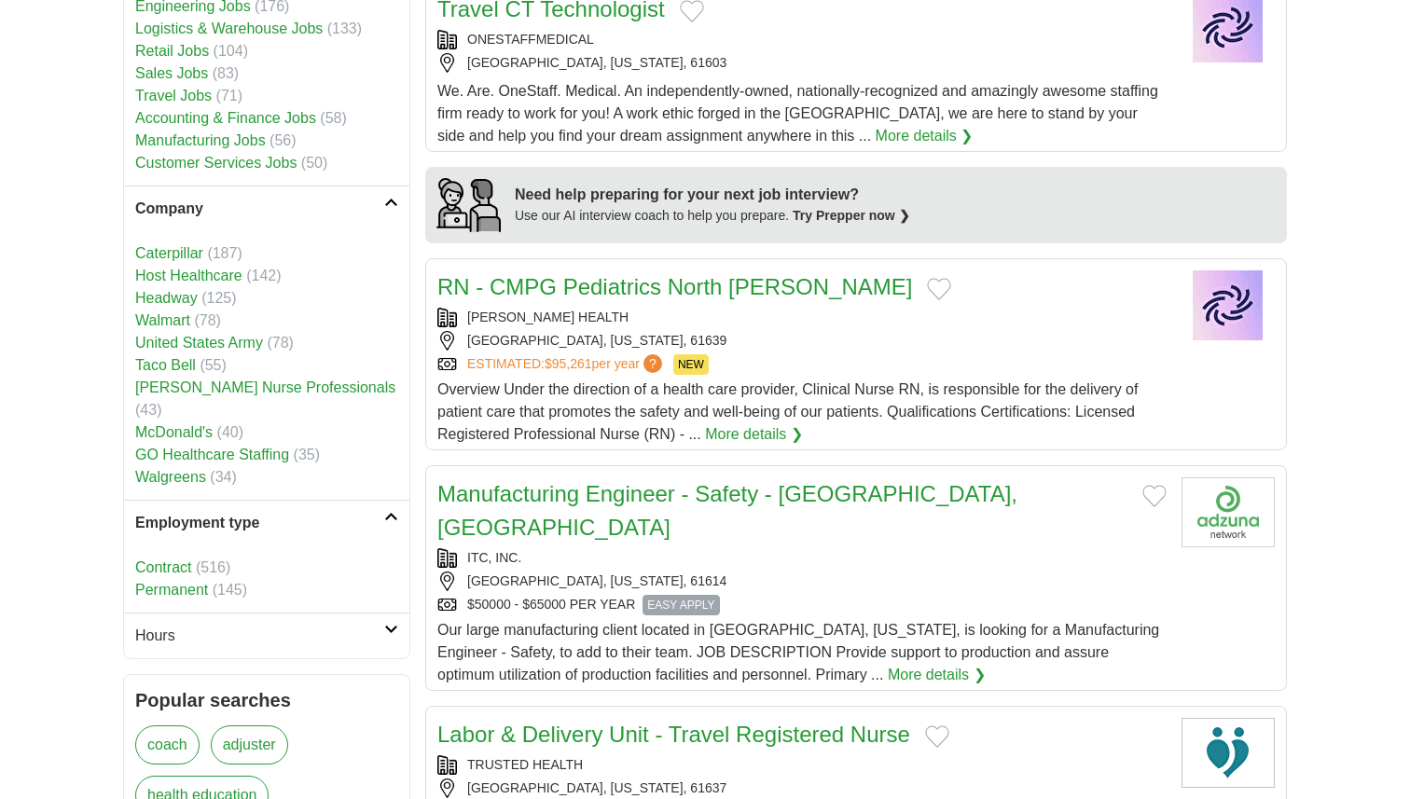
click at [263, 625] on h2 "Hours" at bounding box center [259, 636] width 249 height 22
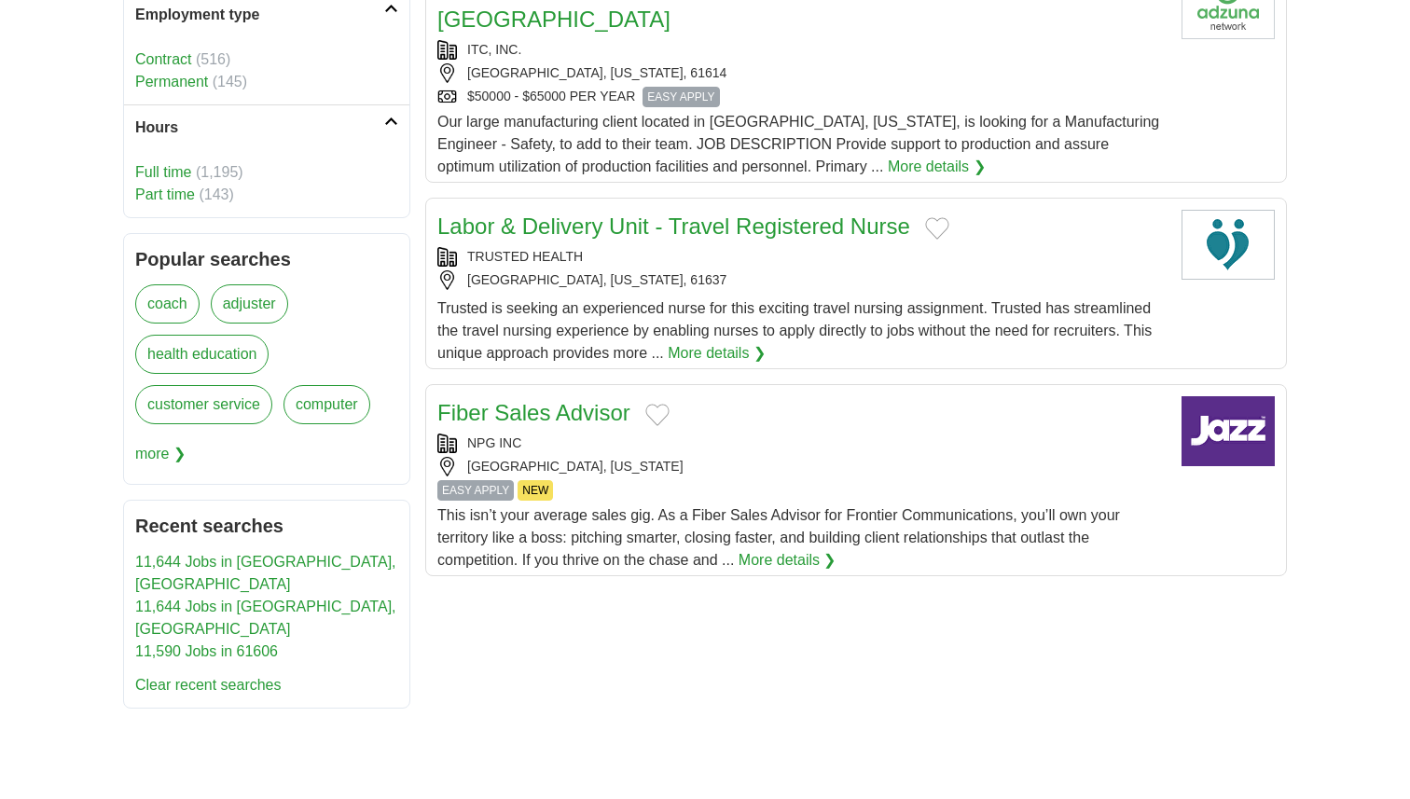
scroll to position [1966, 0]
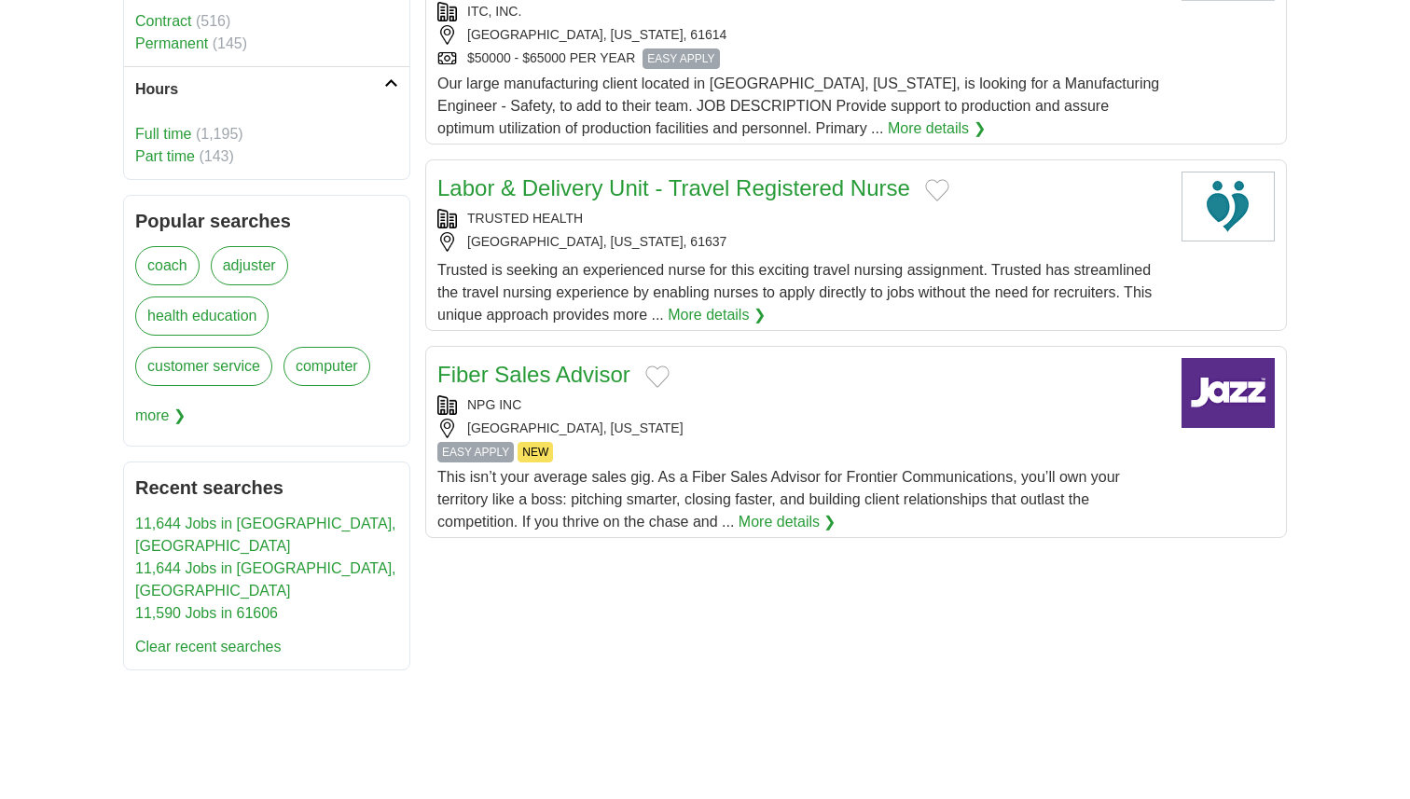
click at [161, 397] on span "more ❯" at bounding box center [160, 415] width 50 height 37
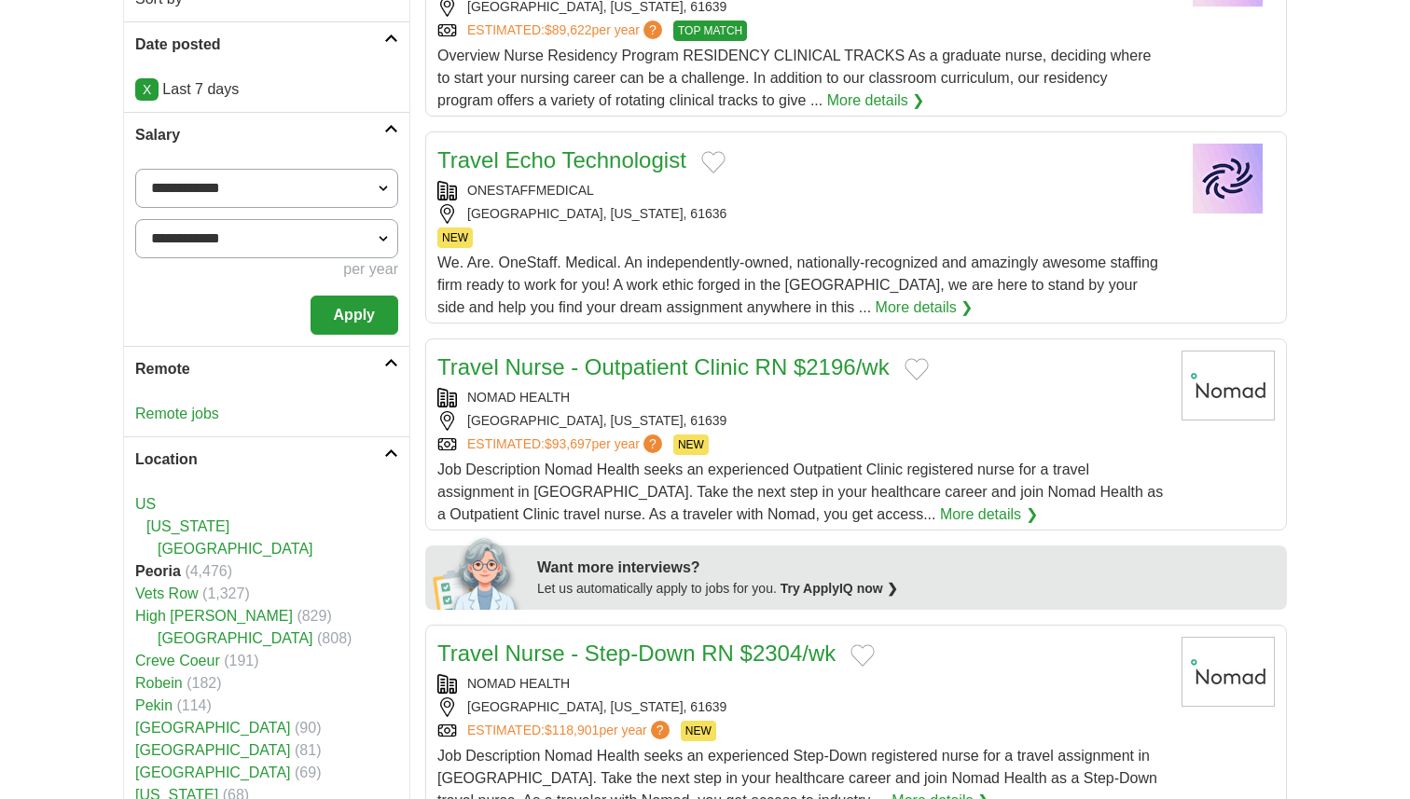
scroll to position [339, 0]
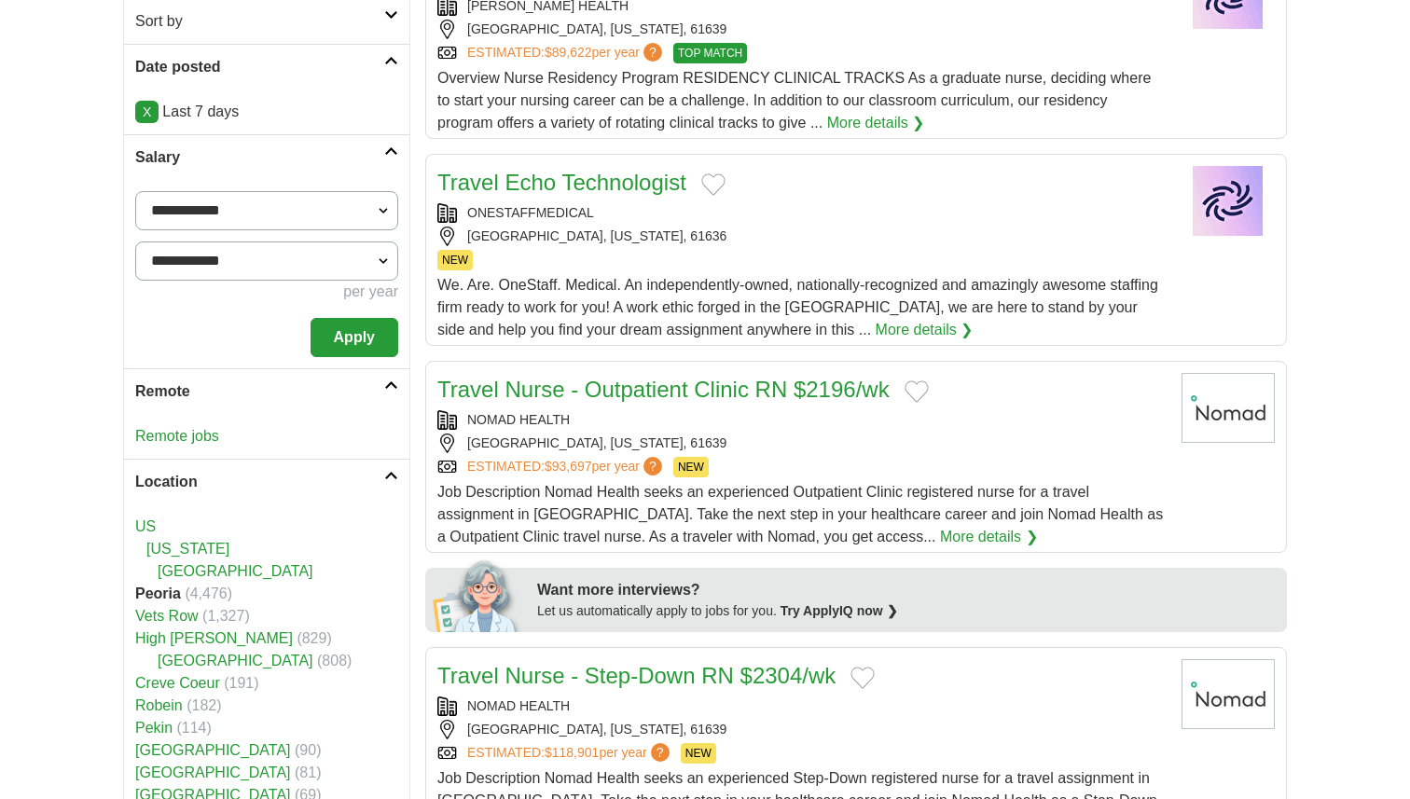
click at [351, 345] on button "Apply" at bounding box center [355, 337] width 88 height 39
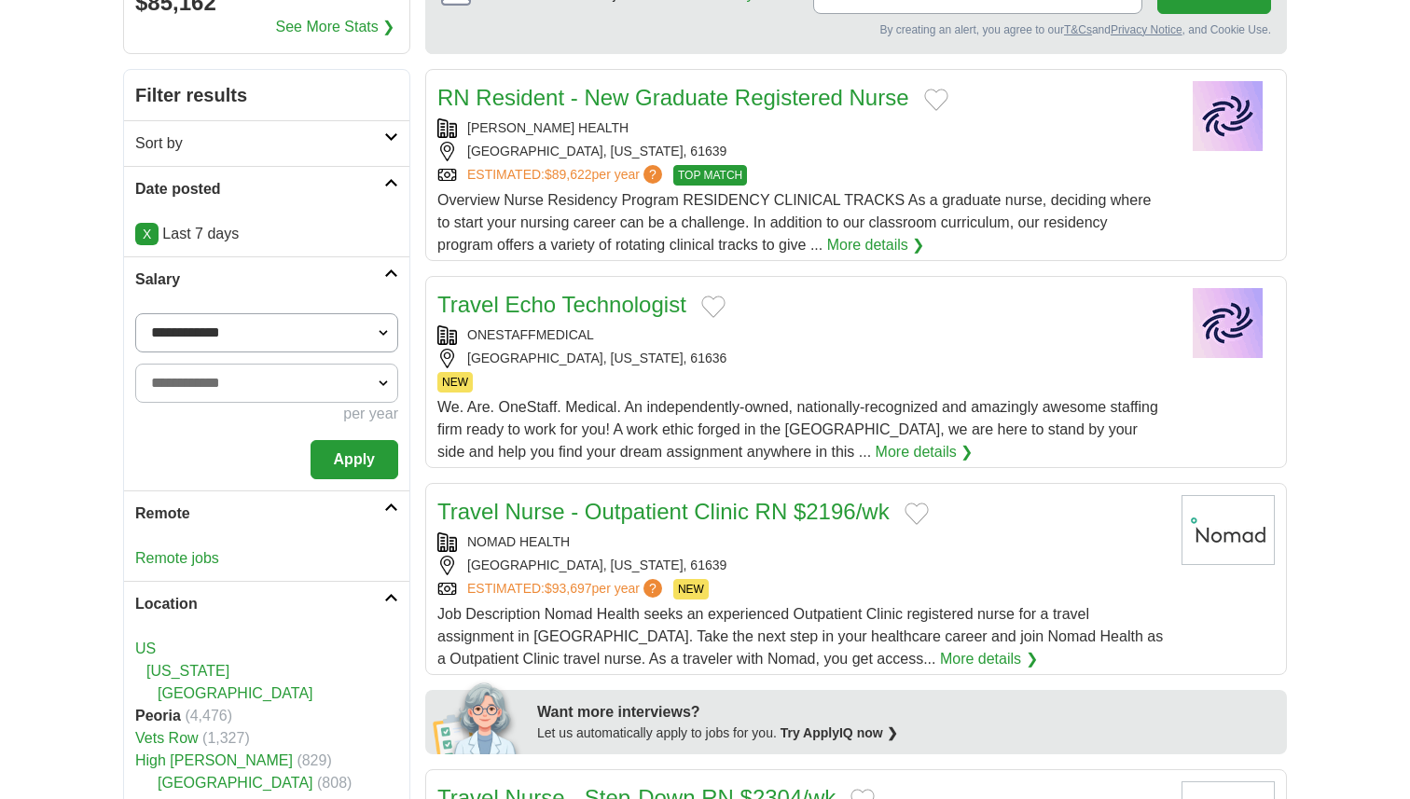
scroll to position [194, 0]
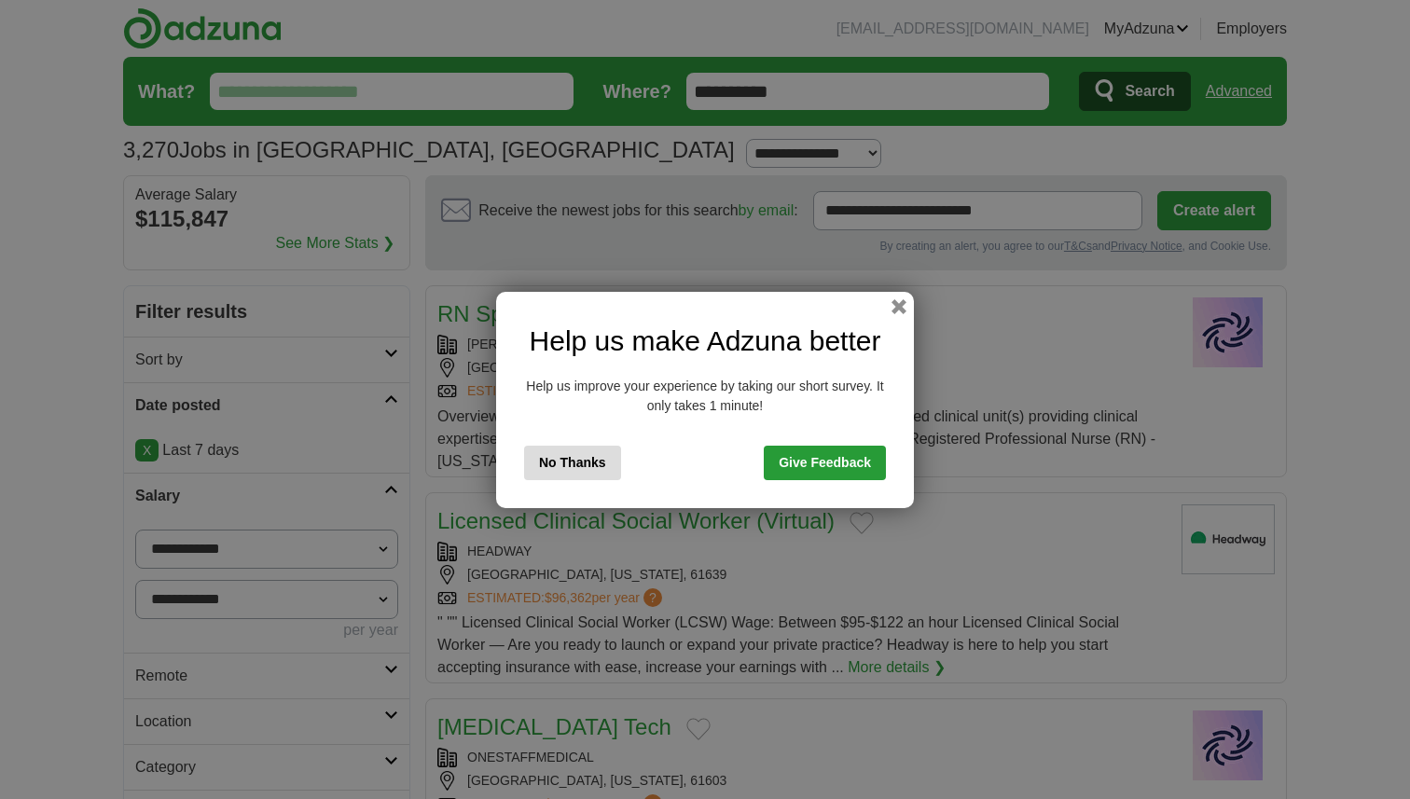
click at [594, 459] on button "No Thanks" at bounding box center [572, 463] width 97 height 35
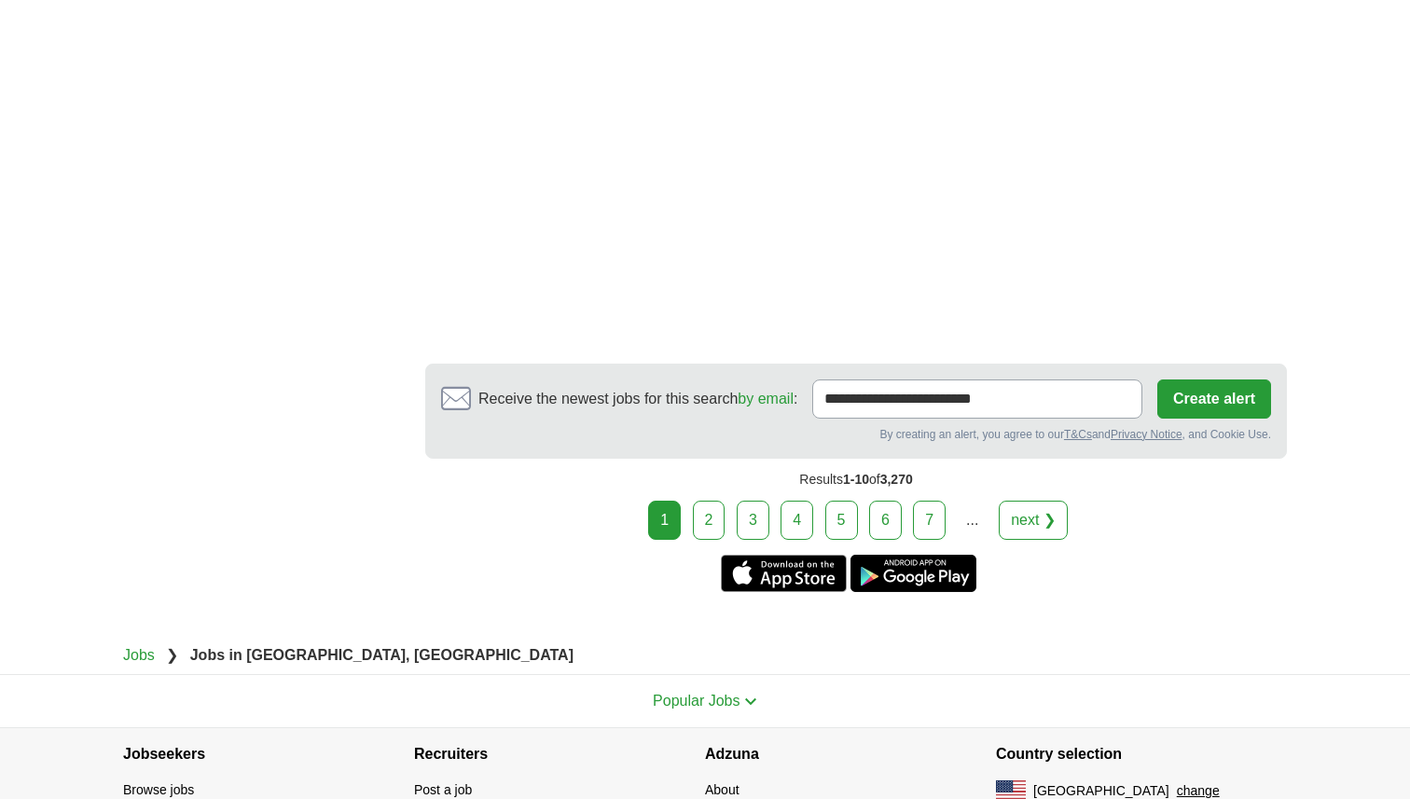
scroll to position [3309, 0]
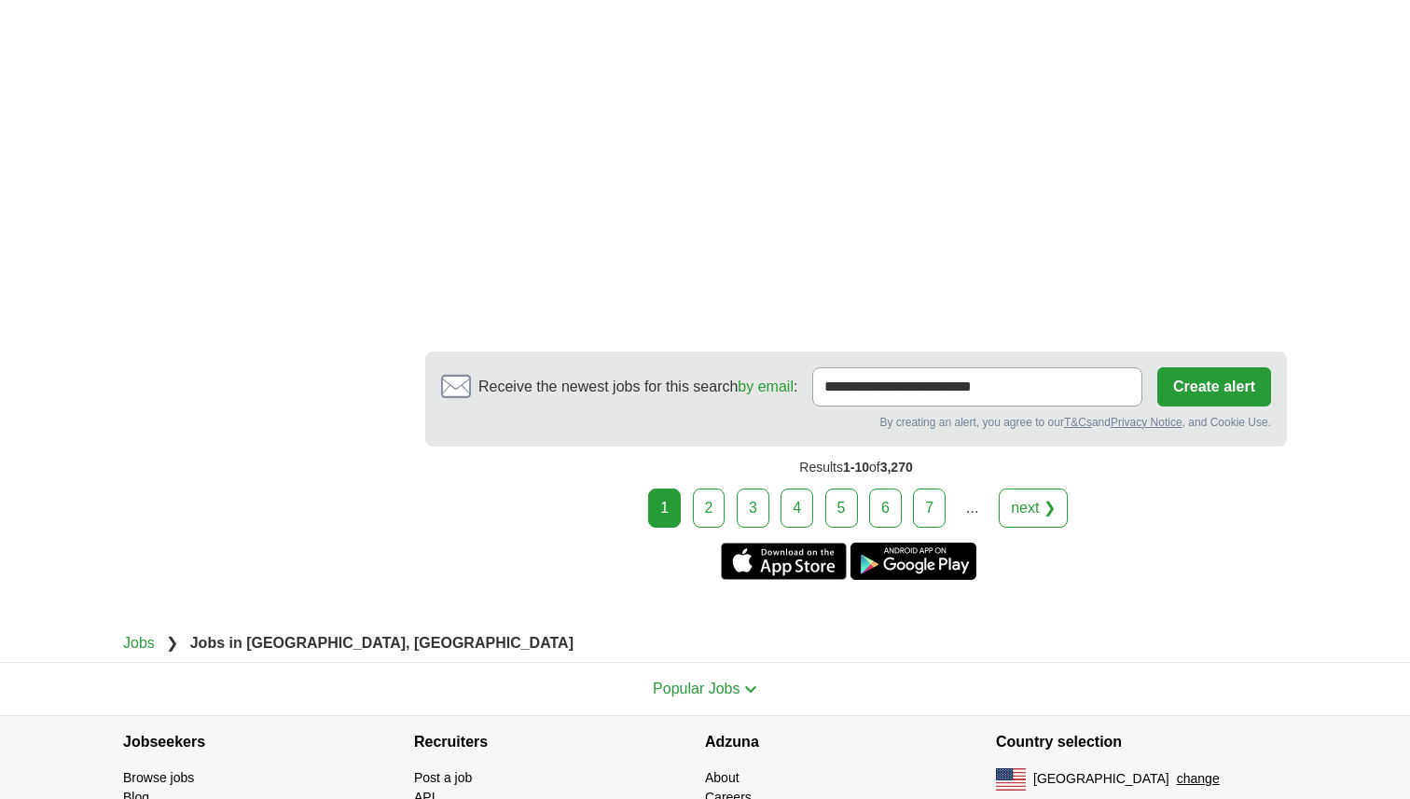
click at [717, 489] on link "2" at bounding box center [709, 508] width 33 height 39
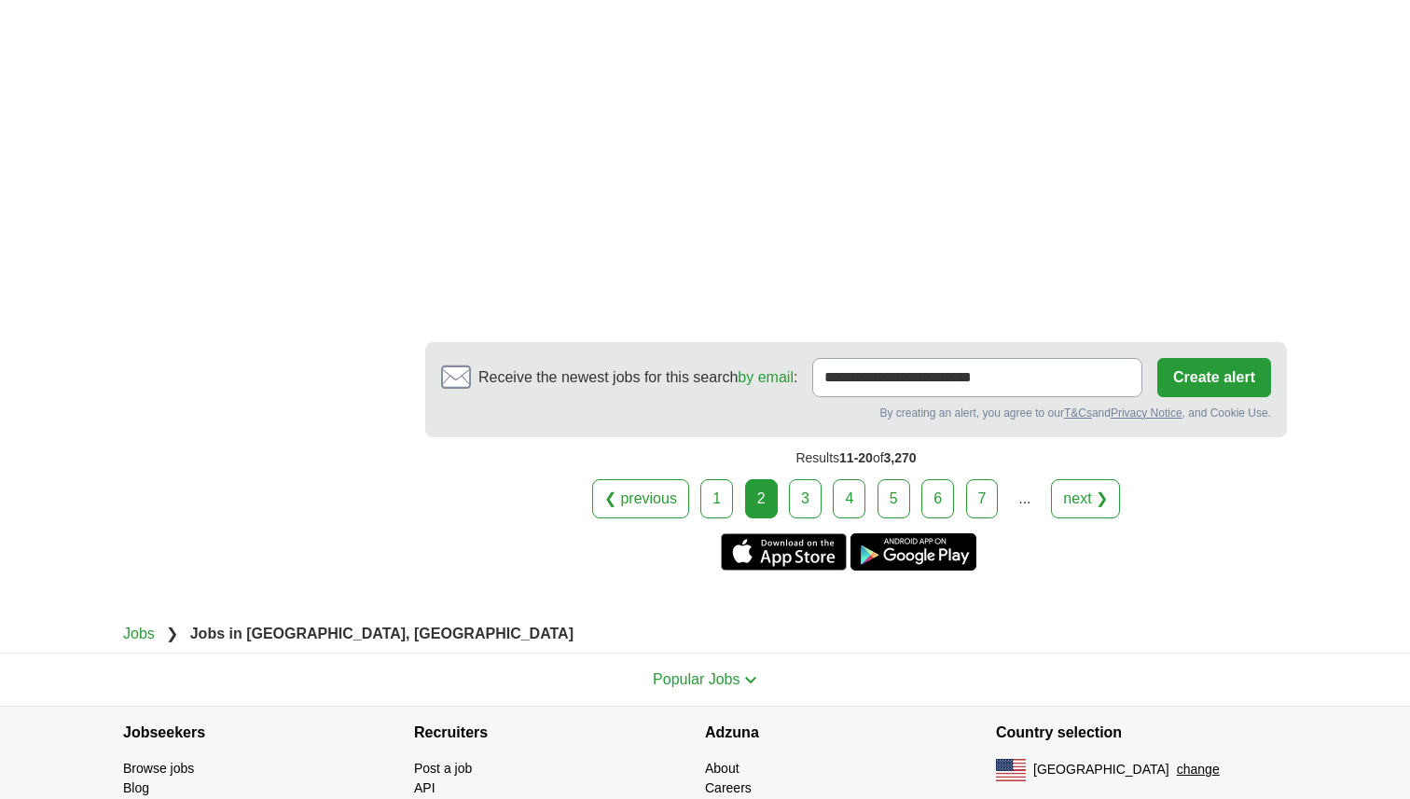
scroll to position [3226, 0]
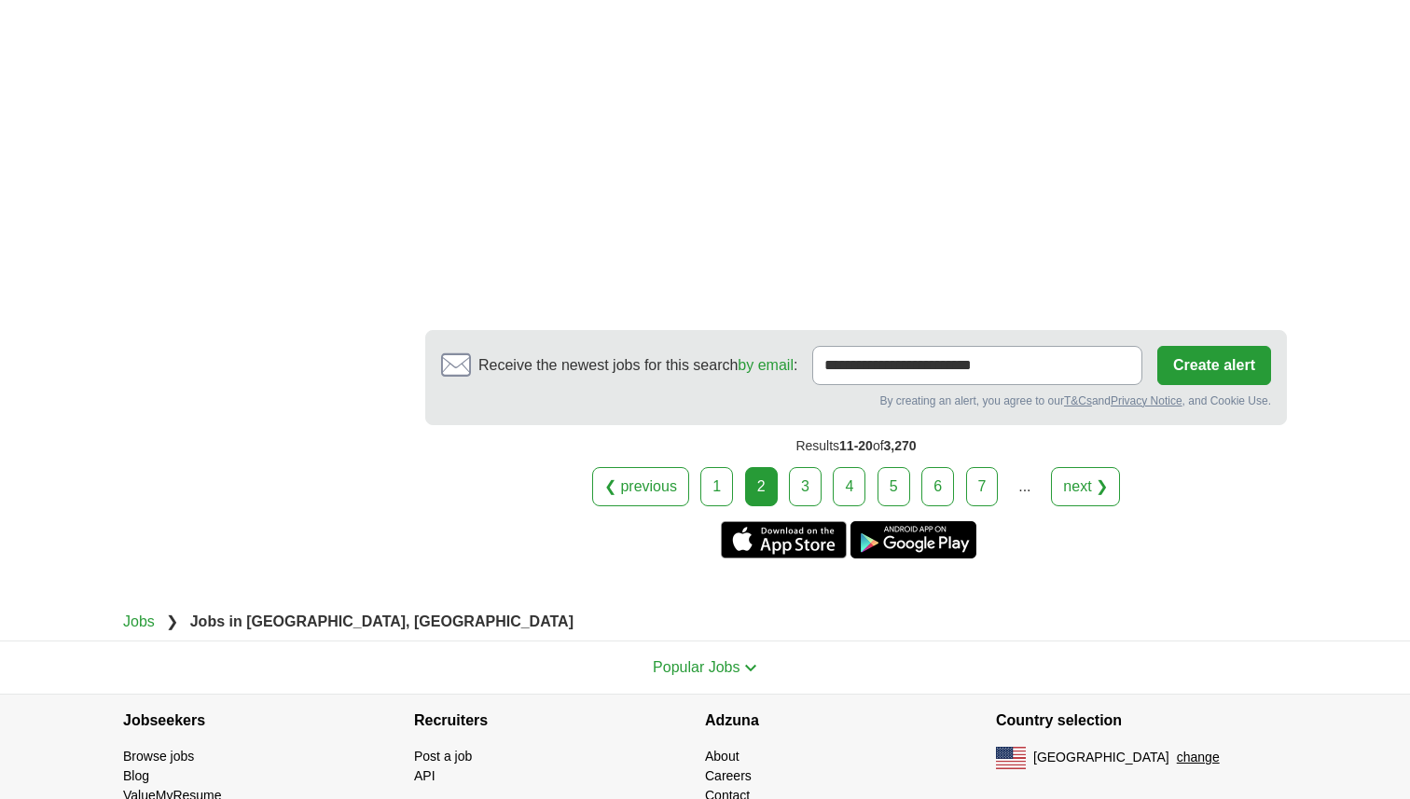
click at [796, 430] on div "Results 11-20 of 3,270" at bounding box center [856, 446] width 862 height 42
click at [798, 467] on link "3" at bounding box center [805, 486] width 33 height 39
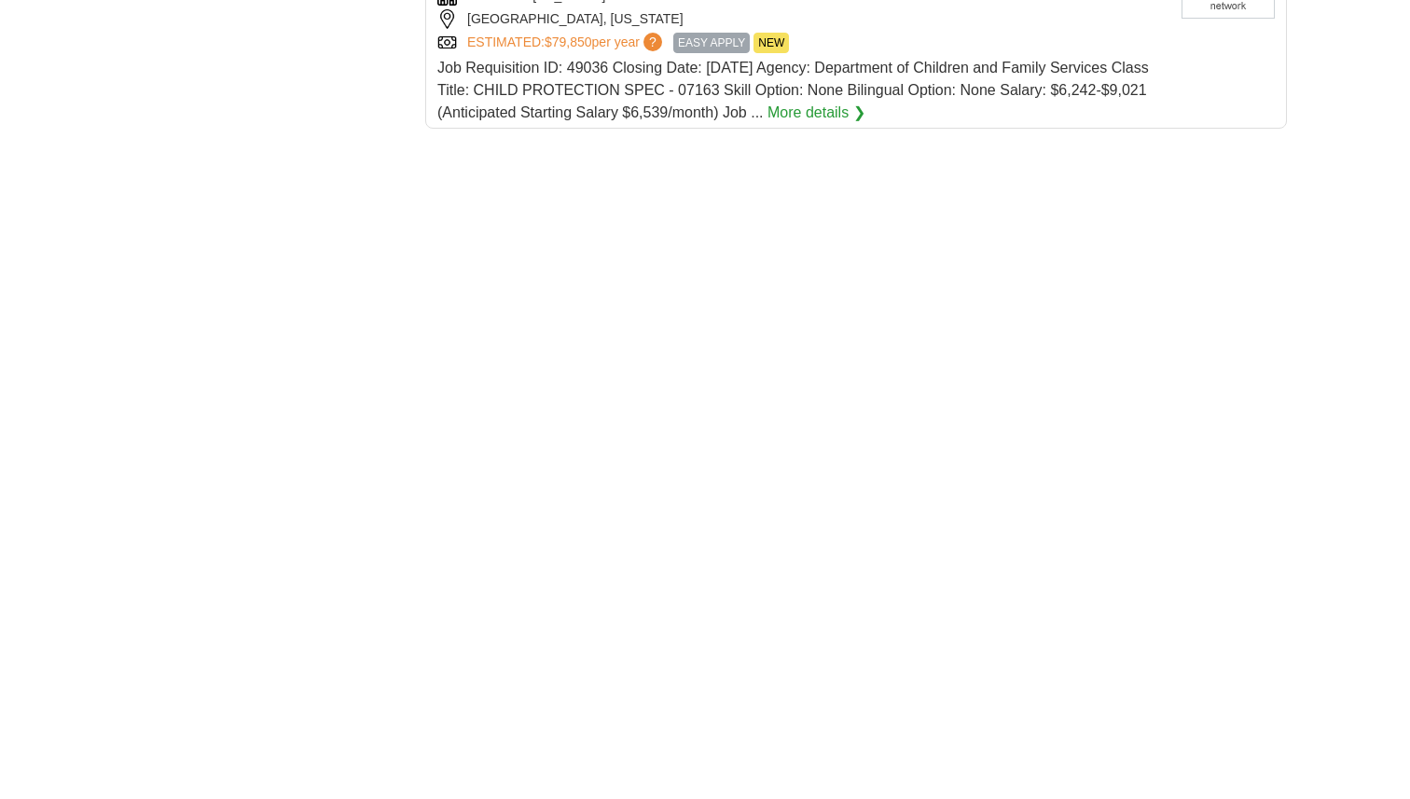
scroll to position [2446, 0]
